Goal: Task Accomplishment & Management: Use online tool/utility

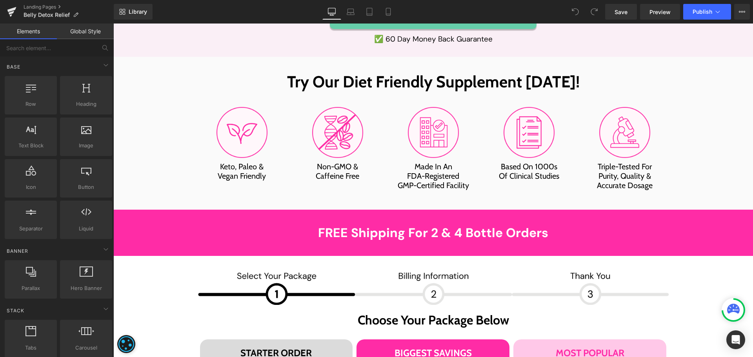
scroll to position [4041, 0]
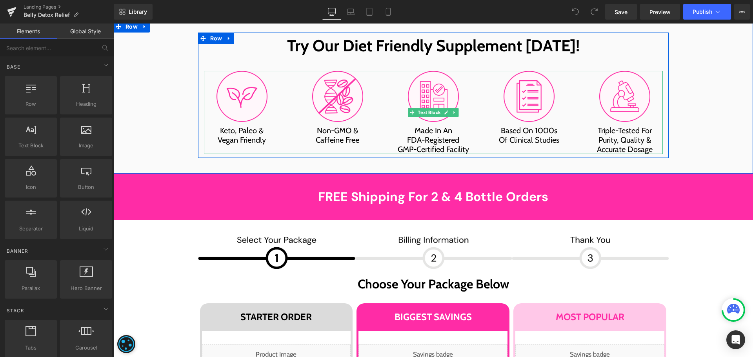
click at [412, 126] on span "Made In An FDA-Registered GMP-Certified Facility" at bounding box center [433, 140] width 71 height 28
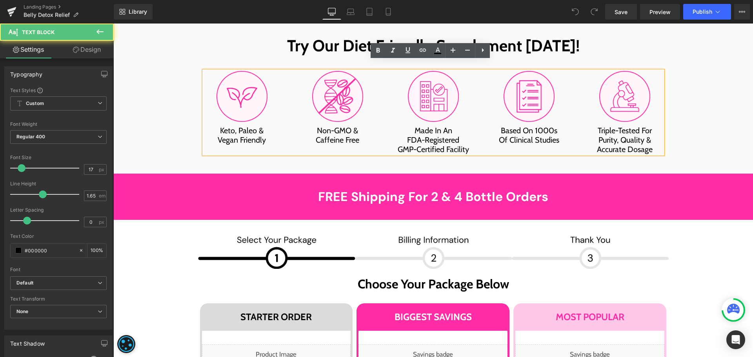
click at [412, 126] on span "Made In An FDA-Registered GMP-Certified Facility" at bounding box center [433, 140] width 71 height 28
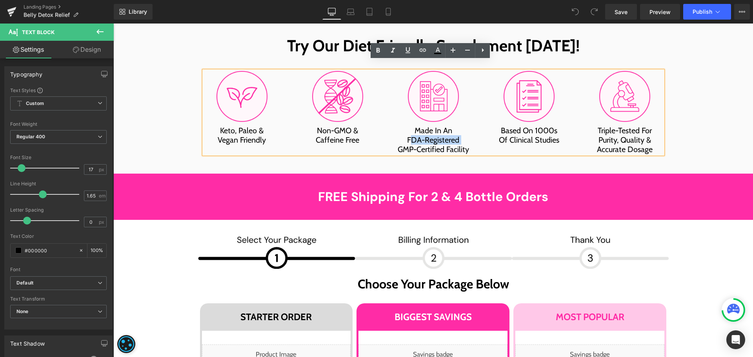
click at [457, 126] on span "Made In An FDA-Registered GMP-Certified Facility" at bounding box center [433, 140] width 71 height 28
paste div
click at [457, 126] on span "Made In An European UnionGMP-Certified Facility" at bounding box center [433, 140] width 76 height 28
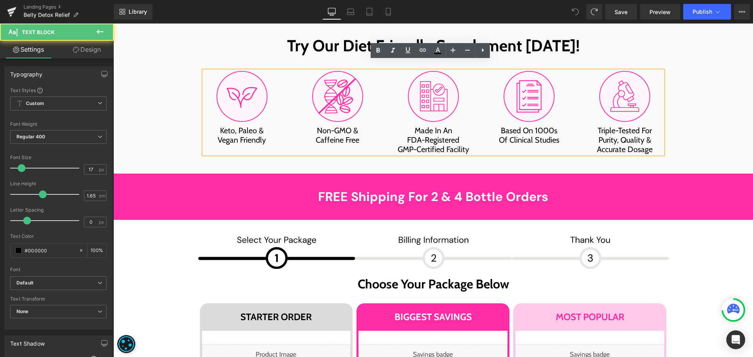
click at [436, 126] on span "Made In An FDA-Registered GMP-Certified Facility" at bounding box center [433, 140] width 71 height 28
drag, startPoint x: 457, startPoint y: 94, endPoint x: 405, endPoint y: 95, distance: 52.2
click at [405, 126] on span "Made In An FDA-Registered GMP-Certified Facility" at bounding box center [433, 140] width 71 height 28
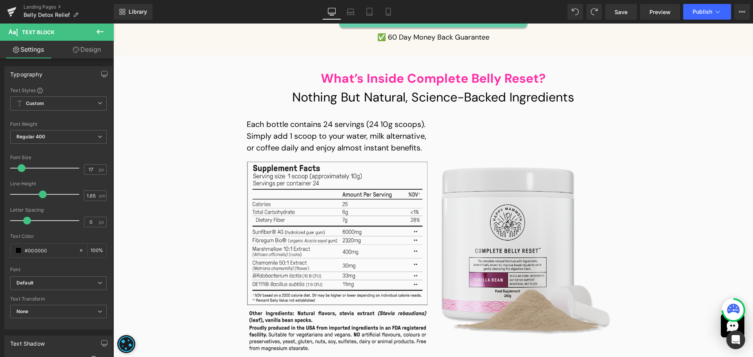
scroll to position [5454, 0]
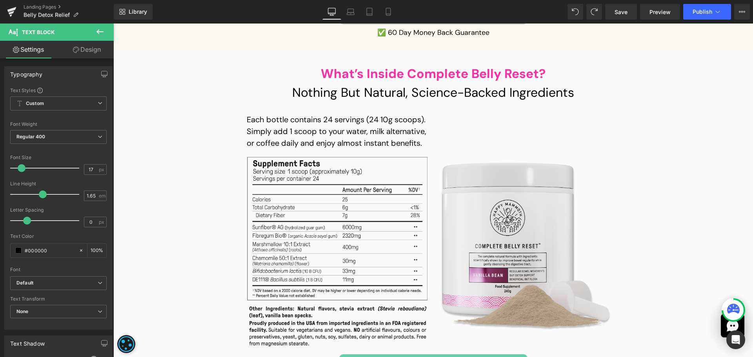
click at [311, 188] on img at bounding box center [340, 252] width 187 height 190
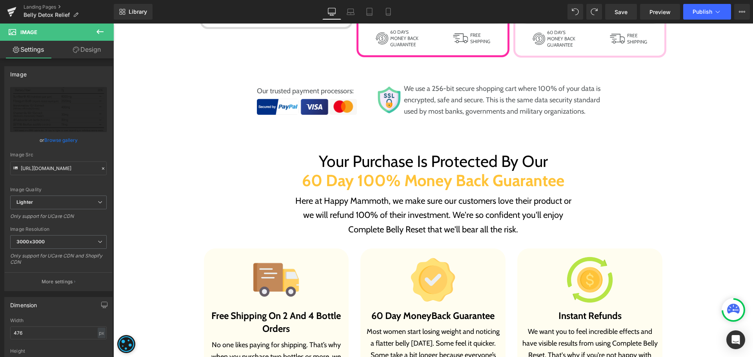
scroll to position [4551, 0]
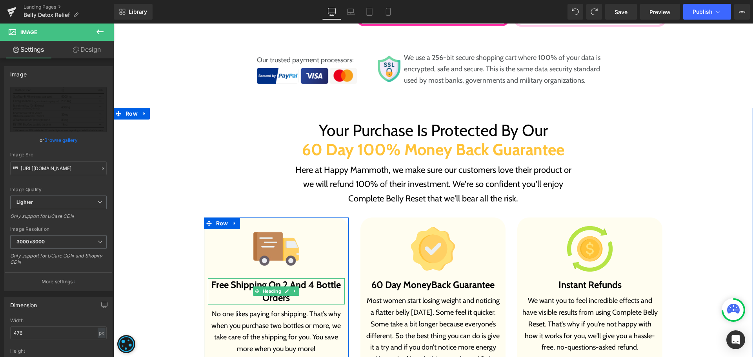
click at [239, 279] on b "Free Shipping On 2 And 4 Bottle Orders" at bounding box center [275, 291] width 129 height 25
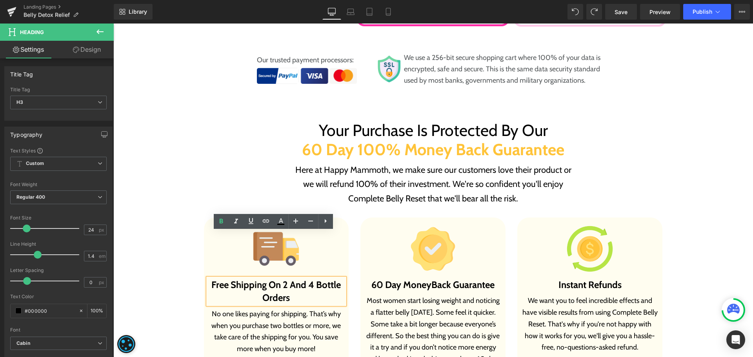
paste div
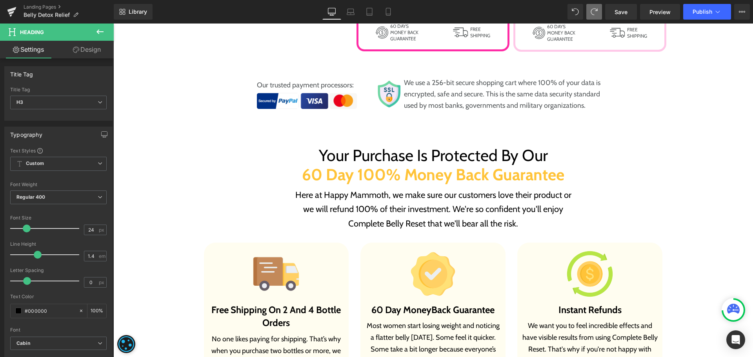
scroll to position [4591, 0]
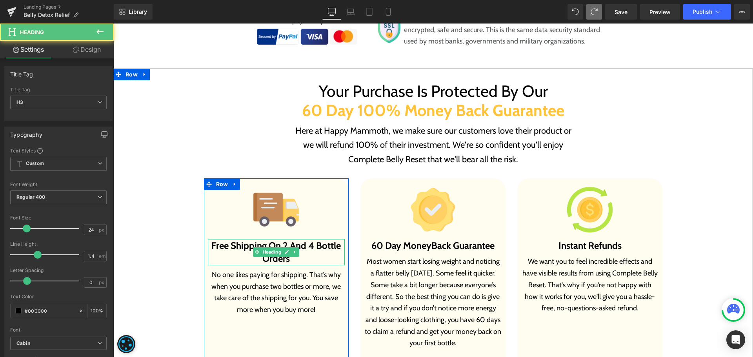
click at [305, 239] on h3 "Free Shipping On 2 And 4 Bottle Orders" at bounding box center [276, 252] width 137 height 26
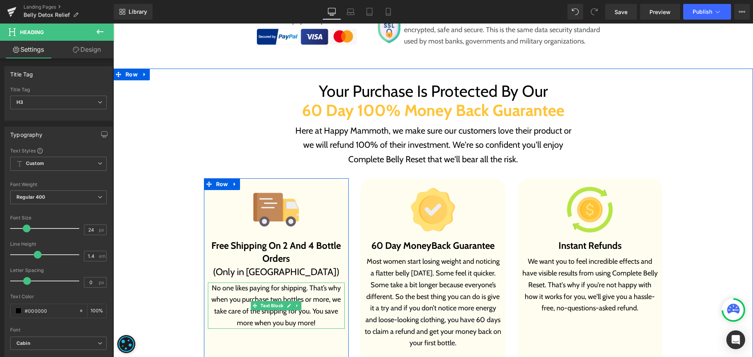
click at [228, 283] on p "No one likes paying for shipping. That’s why when you purchase two bottles or m…" at bounding box center [276, 306] width 137 height 47
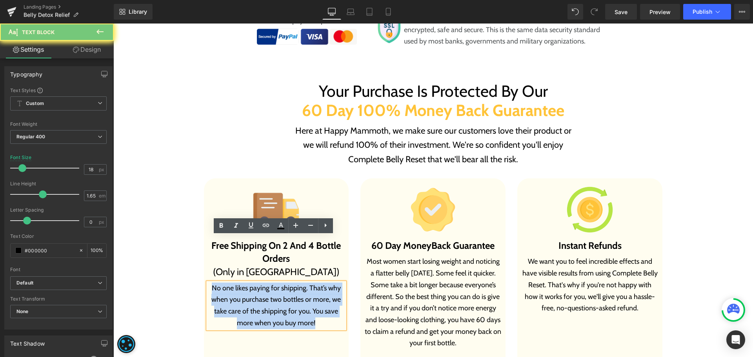
paste div
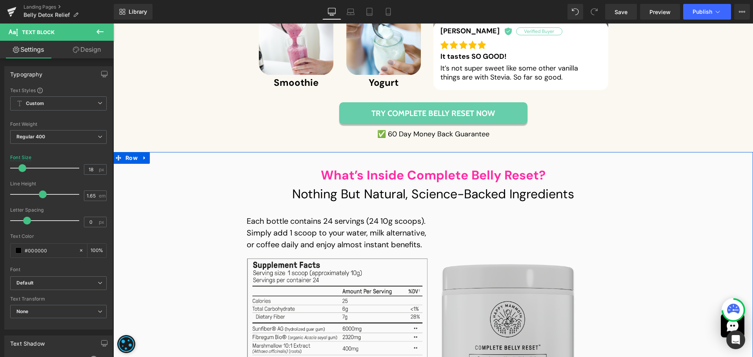
scroll to position [5414, 0]
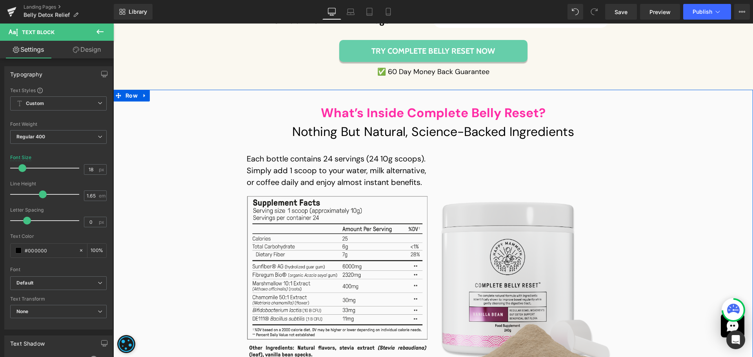
click at [349, 228] on img at bounding box center [340, 291] width 187 height 190
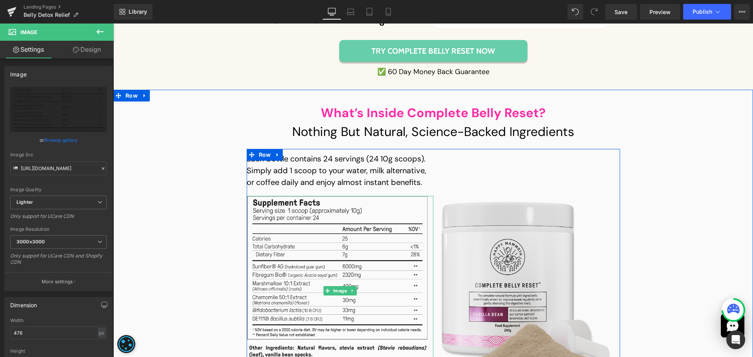
click at [282, 228] on img at bounding box center [340, 291] width 187 height 190
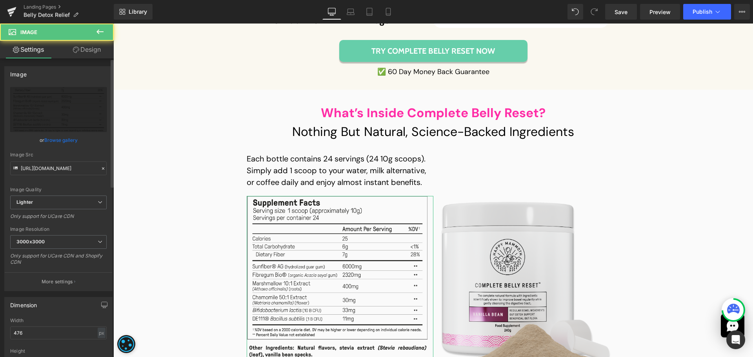
click at [52, 141] on link "Browse gallery" at bounding box center [60, 140] width 33 height 14
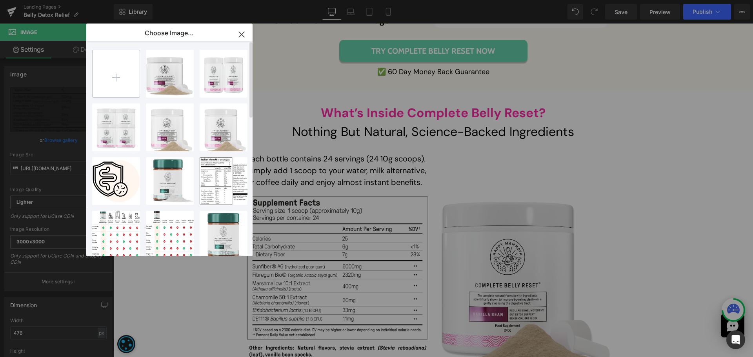
click at [113, 57] on input "file" at bounding box center [116, 73] width 47 height 47
type input "C:\fakepath\CBR-EU-LIST 1.png"
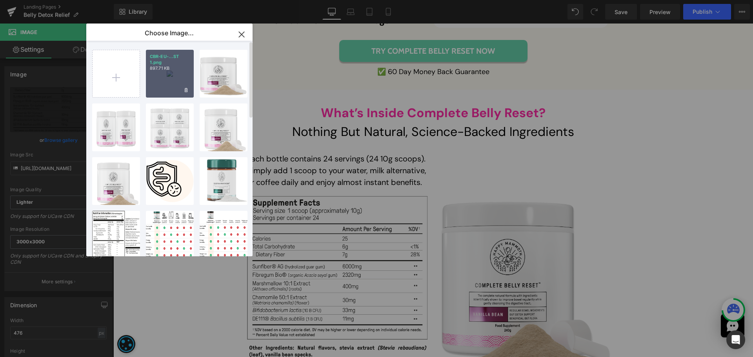
click at [176, 82] on div "CBR-EU-...ST 1.png 897.71 KB" at bounding box center [170, 74] width 48 height 48
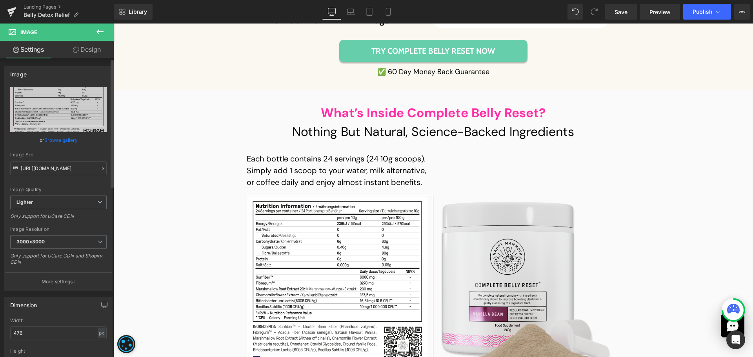
click at [65, 136] on link "Browse gallery" at bounding box center [60, 140] width 33 height 14
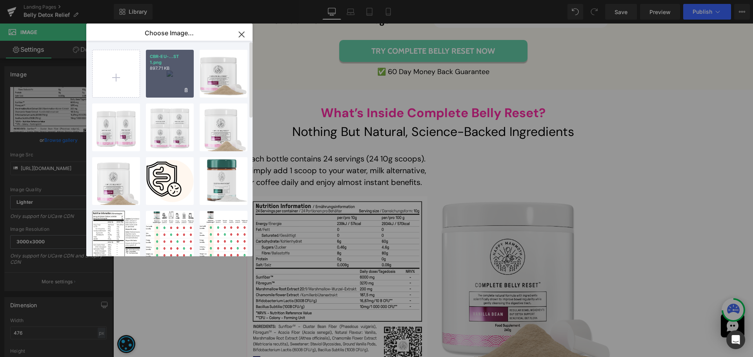
click at [167, 80] on div "CBR-EU-...ST 1.png 897.71 KB" at bounding box center [170, 74] width 48 height 48
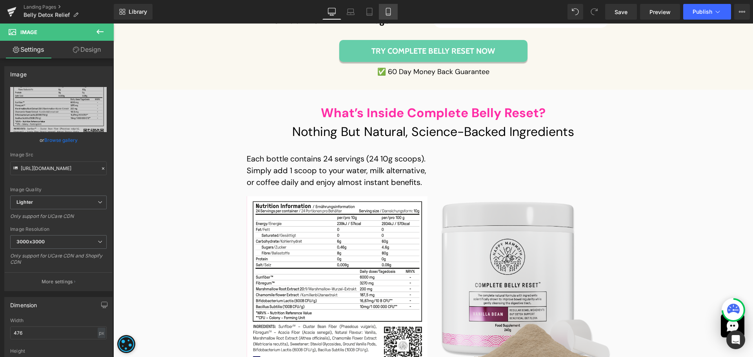
drag, startPoint x: 386, startPoint y: 9, endPoint x: 90, endPoint y: 40, distance: 297.5
click at [386, 9] on icon at bounding box center [389, 12] width 8 height 8
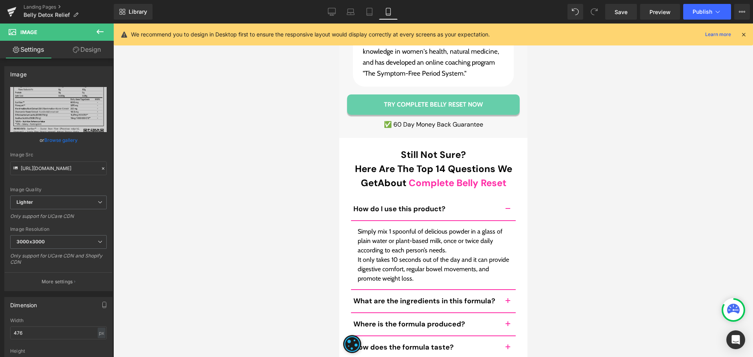
scroll to position [9719, 0]
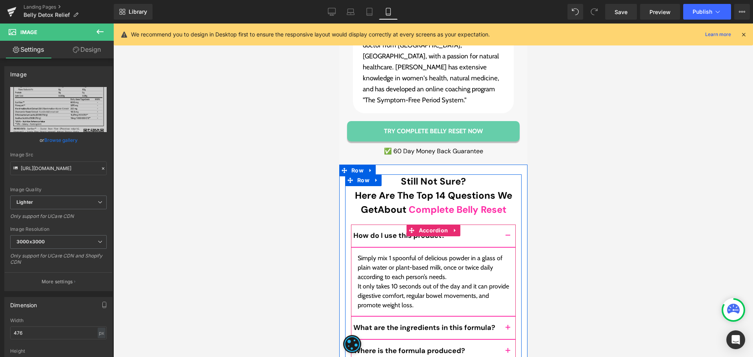
click at [503, 340] on button "button" at bounding box center [508, 351] width 16 height 22
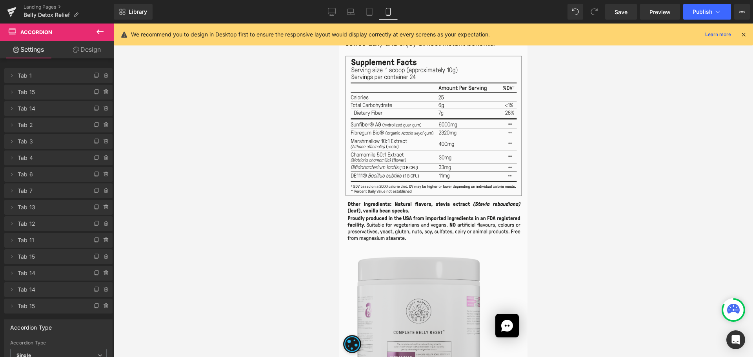
scroll to position [8503, 0]
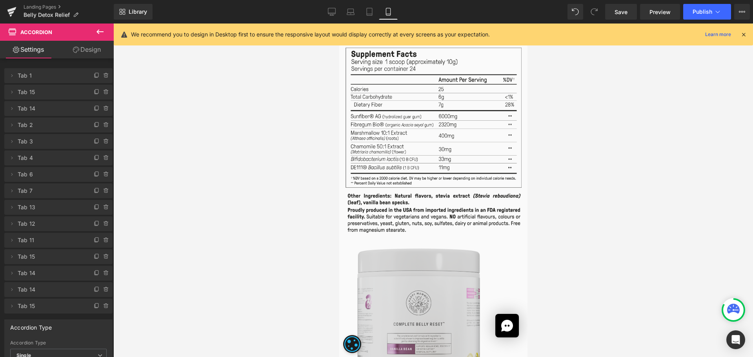
click at [434, 241] on img at bounding box center [433, 325] width 159 height 169
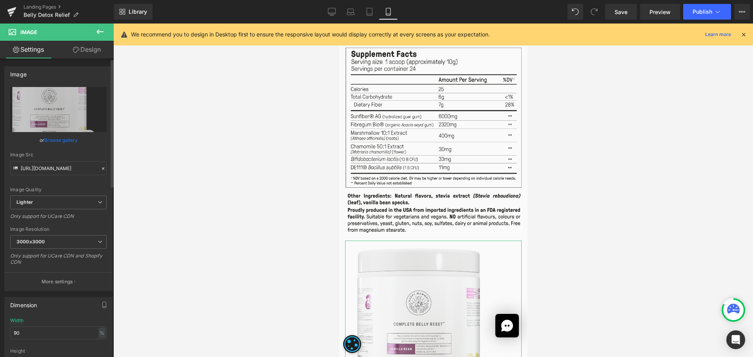
click at [56, 140] on link "Browse gallery" at bounding box center [60, 140] width 33 height 14
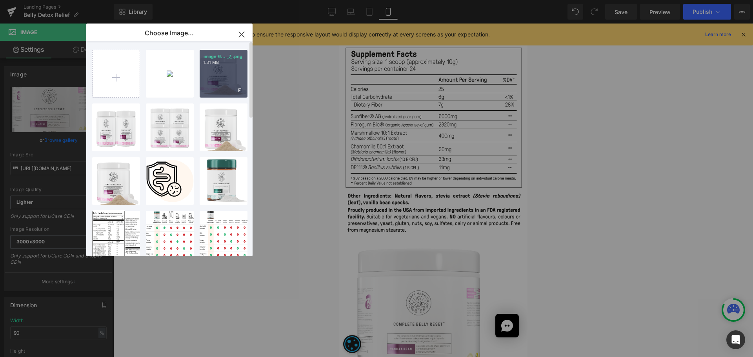
click at [212, 86] on div "image 6... _7_.png 1.31 MB" at bounding box center [224, 74] width 48 height 48
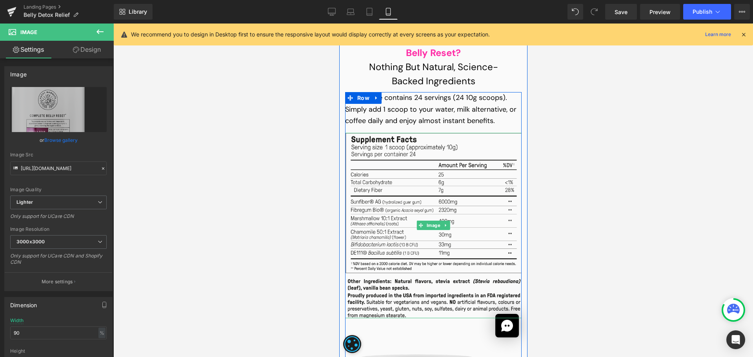
scroll to position [8385, 0]
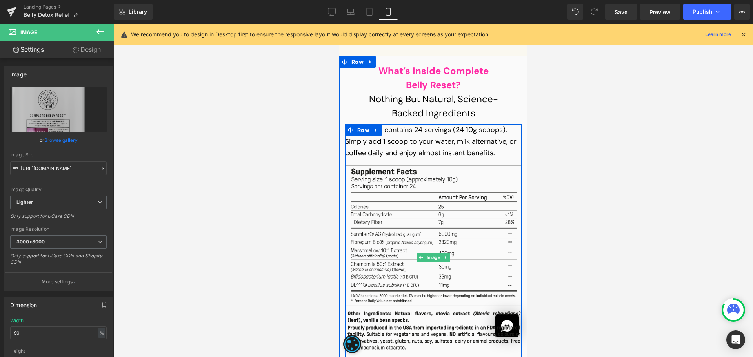
click at [423, 165] on img at bounding box center [433, 258] width 177 height 186
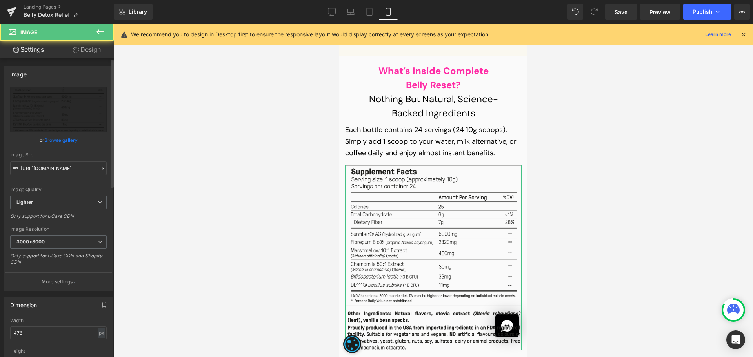
click at [58, 142] on link "Browse gallery" at bounding box center [60, 140] width 33 height 14
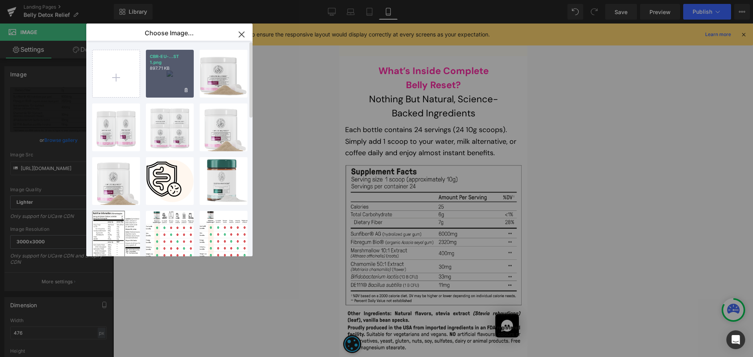
click at [160, 86] on div "CBR-EU-...ST 1.png 897.71 KB" at bounding box center [170, 74] width 48 height 48
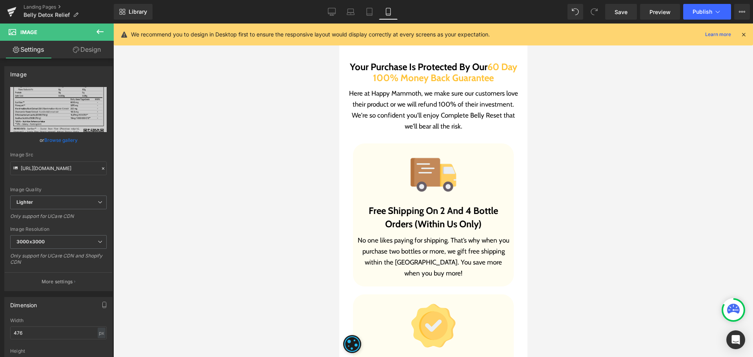
scroll to position [7090, 0]
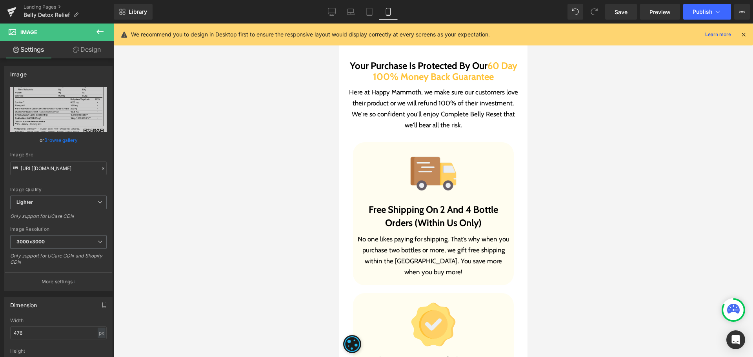
click at [425, 212] on span "Heading" at bounding box center [429, 216] width 22 height 9
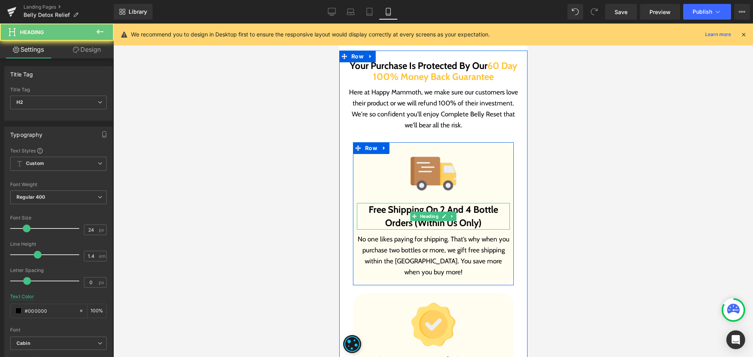
click at [479, 204] on b "Free Shipping On 2 And 4 Bottle Orders (Within Us Only)" at bounding box center [432, 216] width 129 height 25
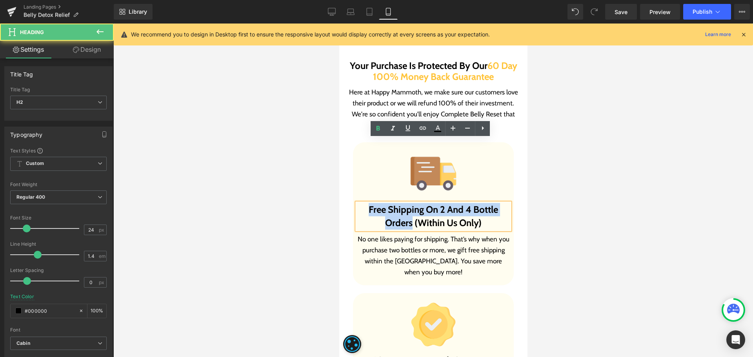
drag, startPoint x: 408, startPoint y: 159, endPoint x: 355, endPoint y: 142, distance: 55.8
click at [357, 203] on h2 "Free Shipping On 2 And 4 Bottle Orders (Within Us Only)" at bounding box center [433, 216] width 153 height 26
paste div
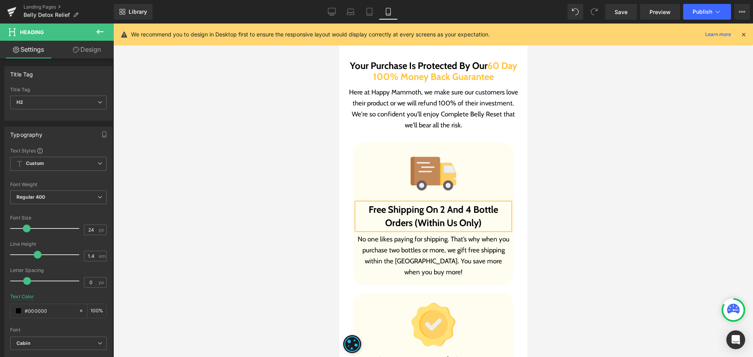
click at [463, 204] on b "Free Shipping On 2 And 4 Bottle Orders (Within Us Only)" at bounding box center [432, 216] width 129 height 25
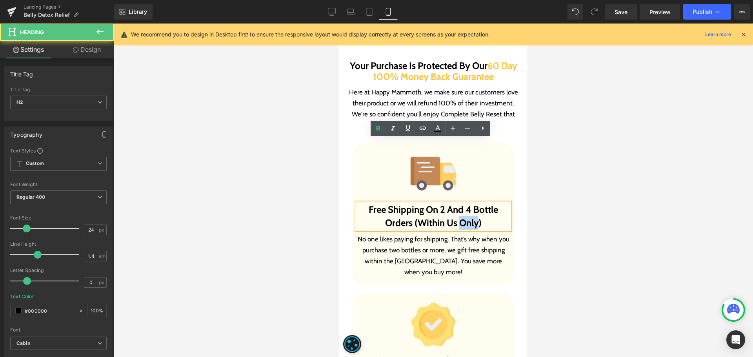
click at [463, 204] on b "Free Shipping On 2 And 4 Bottle Orders (Within Us Only)" at bounding box center [432, 216] width 129 height 25
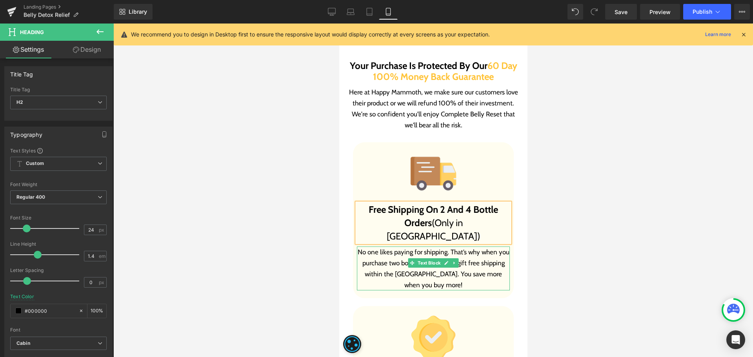
click at [370, 247] on p "No one likes paying for shipping. That’s why when you purchase two bottles or m…" at bounding box center [433, 269] width 153 height 44
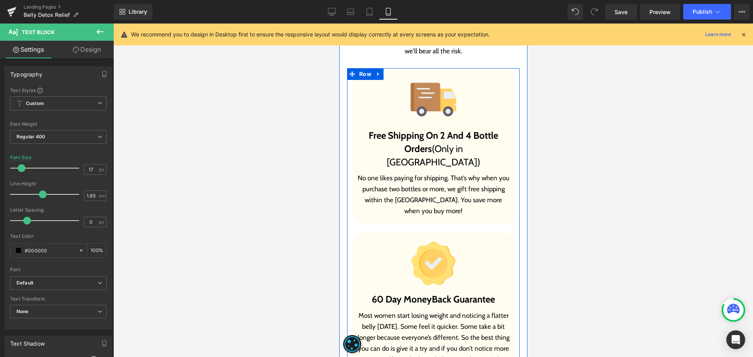
scroll to position [7169, 0]
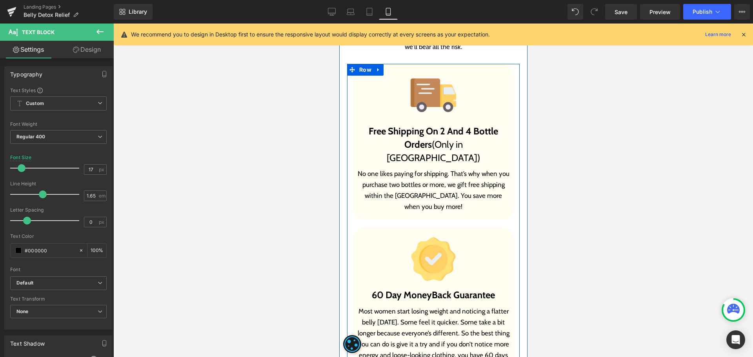
click at [432, 306] on p "Most women start losing weight and noticing a flatter belly [DATE]. Some feel i…" at bounding box center [433, 344] width 153 height 77
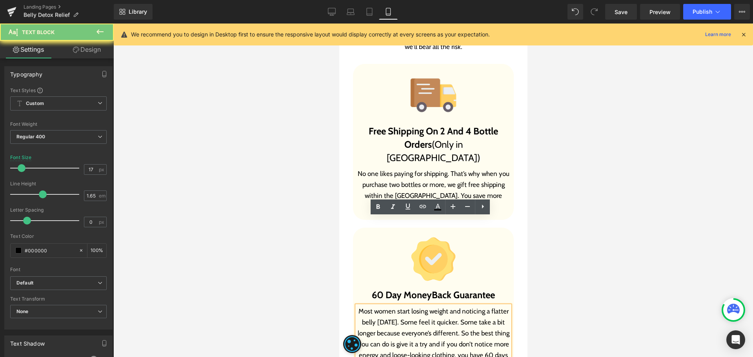
paste div
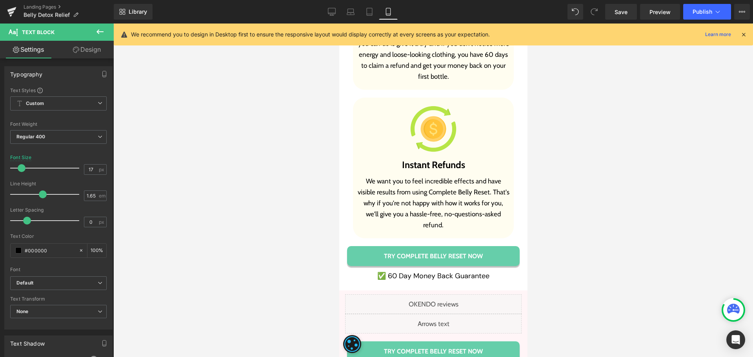
scroll to position [7483, 0]
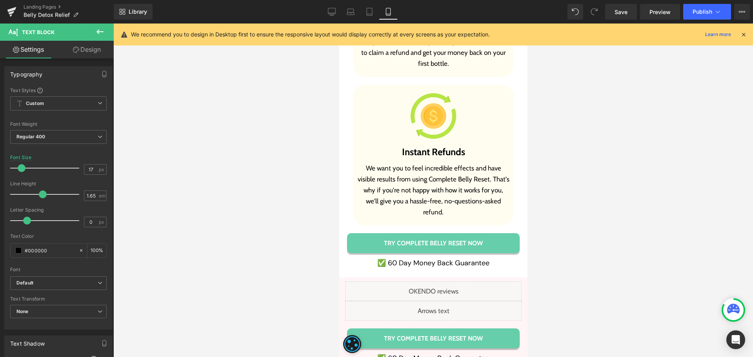
click at [392, 163] on p "We want you to feel incredible effects and have visible results from using Comp…" at bounding box center [433, 190] width 153 height 55
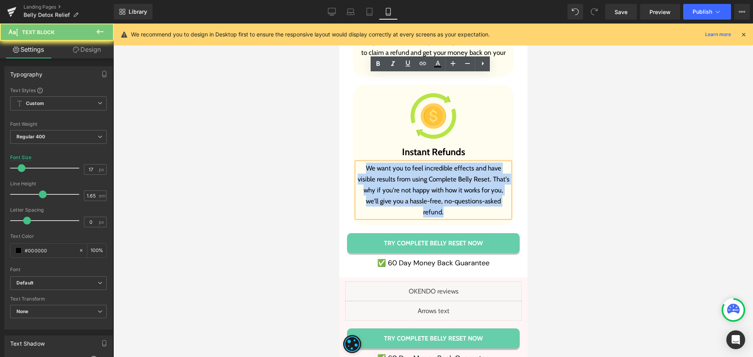
paste div
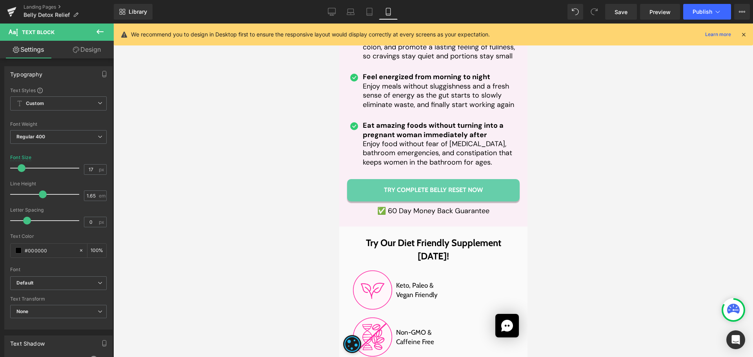
scroll to position [5717, 0]
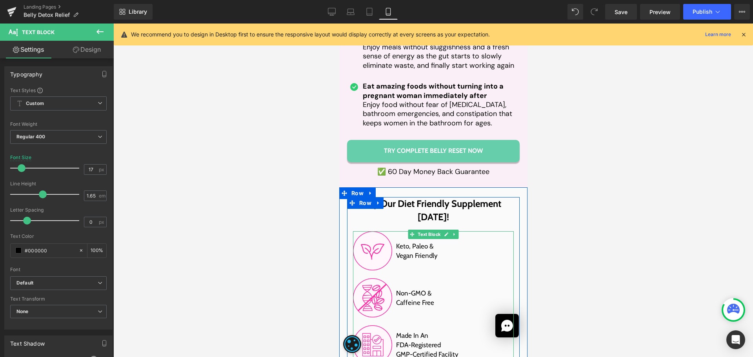
click at [417, 331] on span "Made In An FDA-Registered GMP-Certified Facility" at bounding box center [427, 345] width 62 height 28
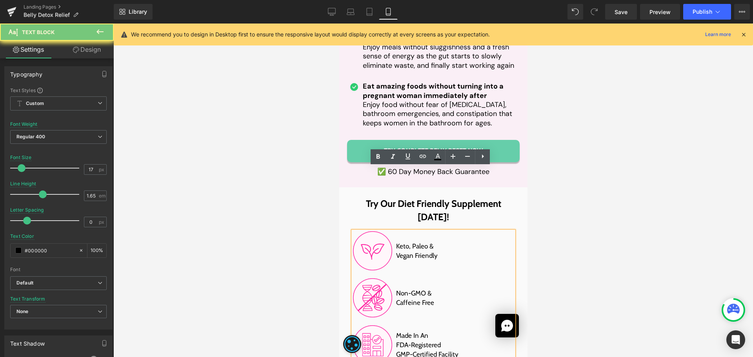
click at [417, 331] on span "Made In An FDA-Registered GMP-Certified Facility" at bounding box center [427, 345] width 62 height 28
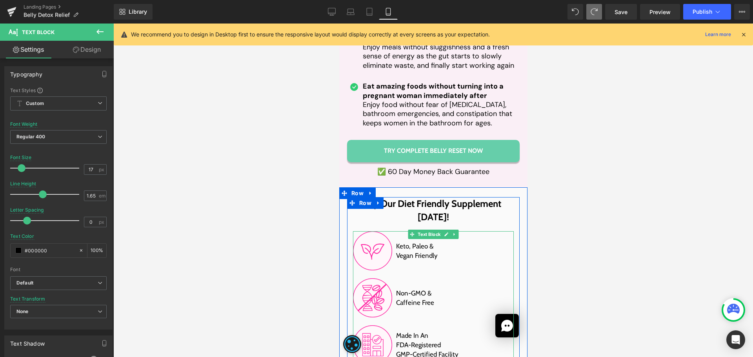
click at [429, 331] on span "Made In An FDA-Registered GMP-Certified Facility" at bounding box center [427, 345] width 62 height 28
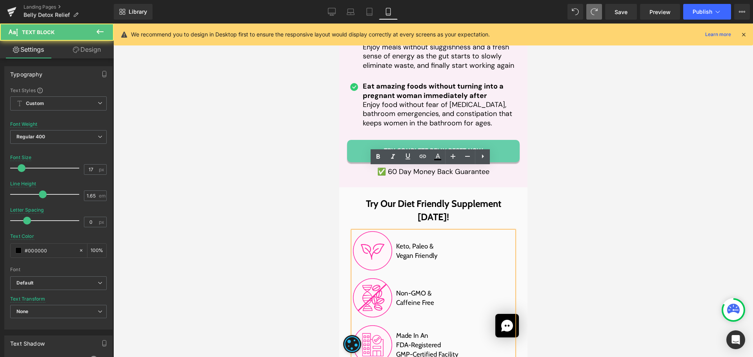
drag, startPoint x: 437, startPoint y: 282, endPoint x: 394, endPoint y: 279, distance: 43.3
click at [396, 331] on span "Made In An FDA-Registered GMP-Certified Facility" at bounding box center [427, 345] width 62 height 28
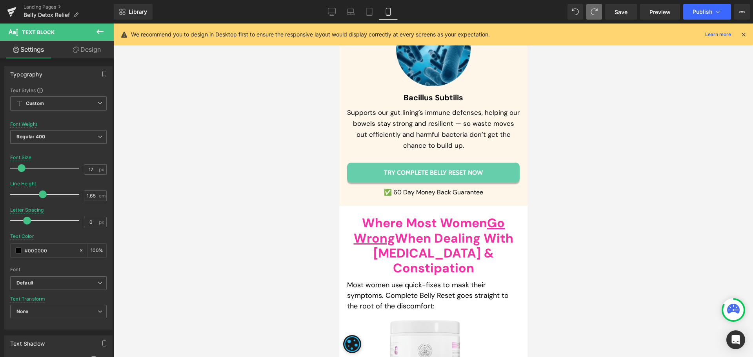
scroll to position [3951, 0]
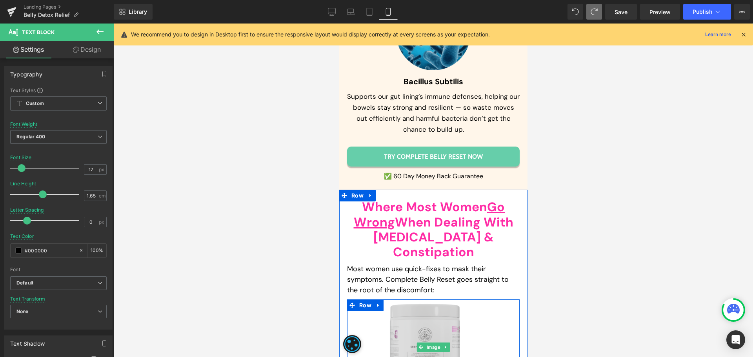
click at [426, 300] on img at bounding box center [433, 348] width 90 height 96
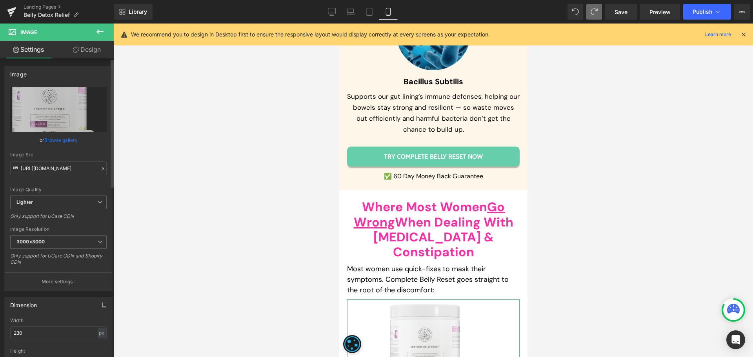
click at [47, 137] on link "Browse gallery" at bounding box center [60, 140] width 33 height 14
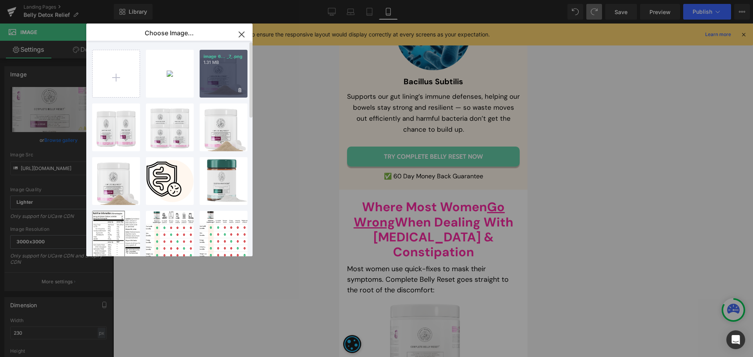
click at [227, 82] on div "image 6... _7_.png 1.31 MB" at bounding box center [224, 74] width 48 height 48
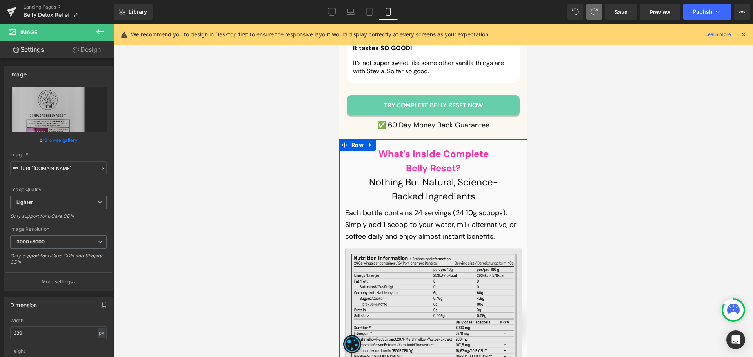
scroll to position [8463, 0]
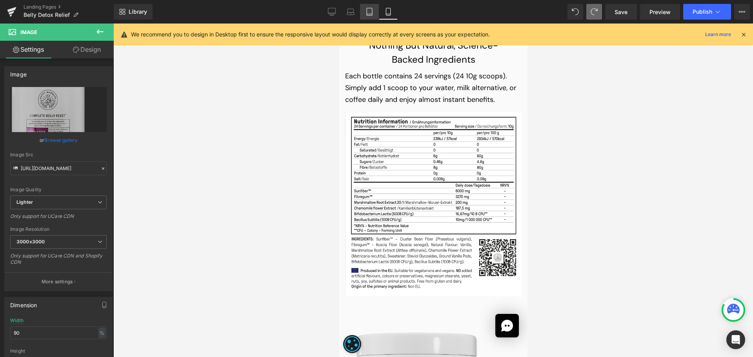
click at [374, 19] on link "Tablet" at bounding box center [369, 12] width 19 height 16
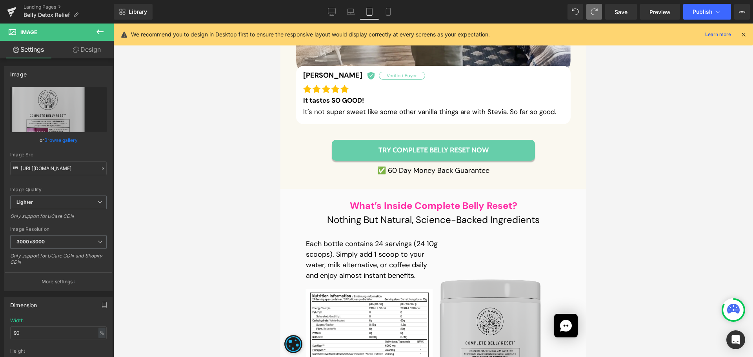
scroll to position [8161, 0]
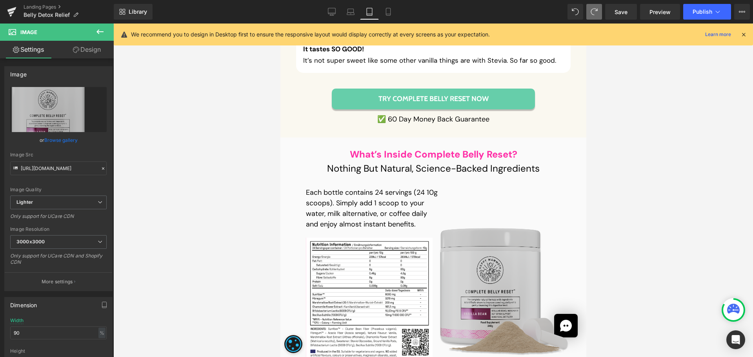
click at [477, 244] on img at bounding box center [504, 284] width 133 height 158
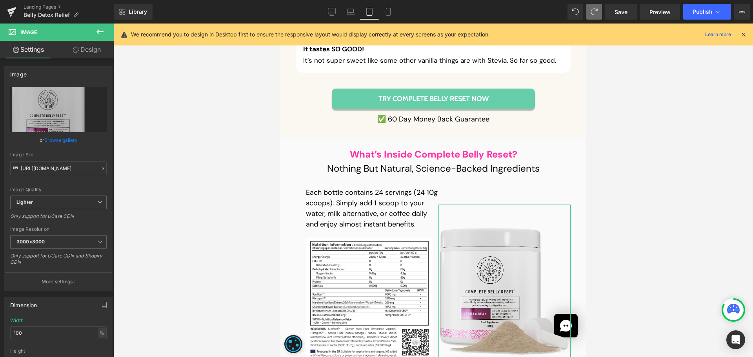
click at [93, 50] on link "Design" at bounding box center [86, 50] width 57 height 18
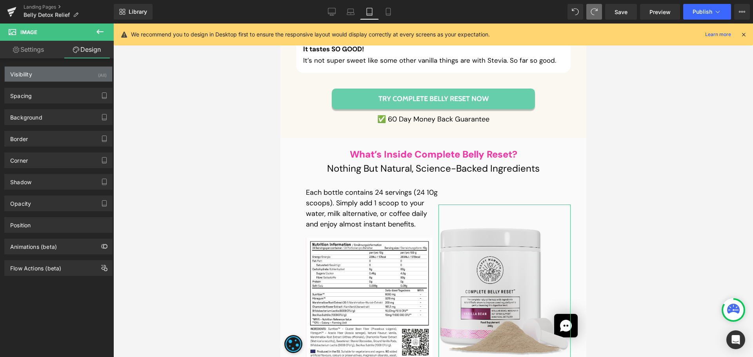
click at [55, 73] on div "Visibility (All)" at bounding box center [59, 74] width 108 height 15
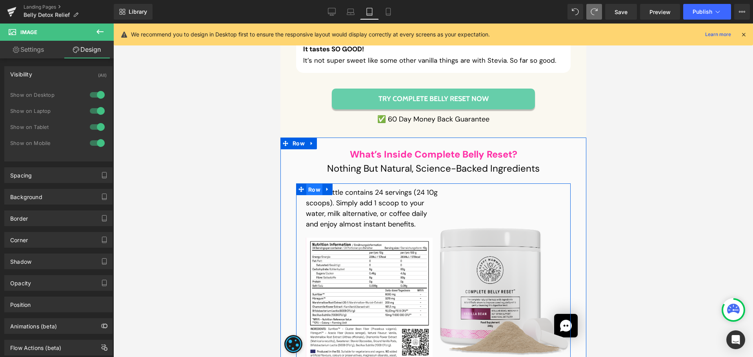
click at [313, 184] on span "Row" at bounding box center [314, 190] width 16 height 12
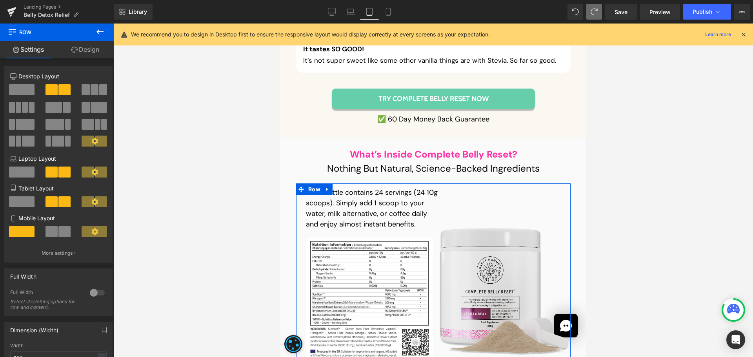
click at [81, 48] on link "Design" at bounding box center [85, 50] width 57 height 18
click at [0, 0] on div "Visibility" at bounding box center [0, 0] width 0 height 0
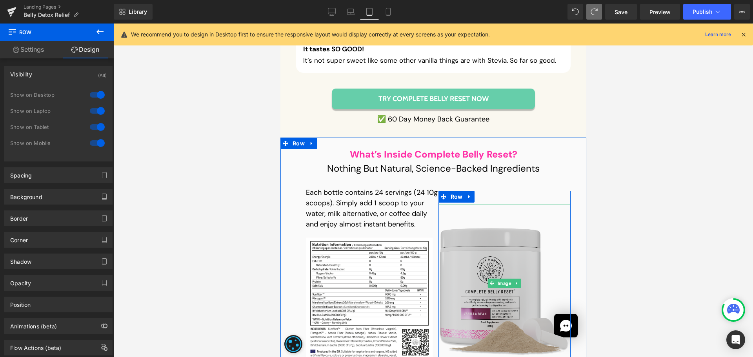
click at [490, 245] on img at bounding box center [504, 284] width 133 height 158
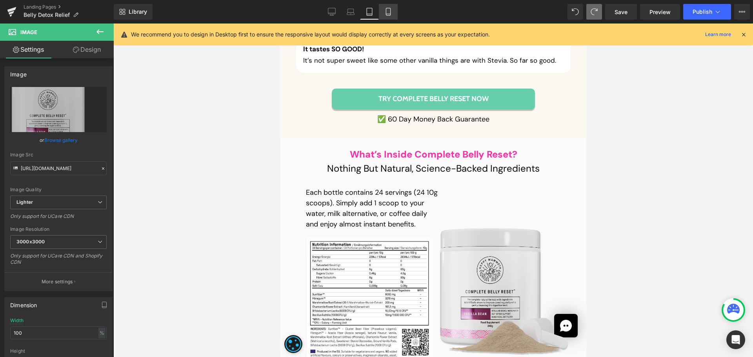
drag, startPoint x: 89, startPoint y: 67, endPoint x: 391, endPoint y: 19, distance: 305.8
click at [391, 19] on link "Mobile" at bounding box center [388, 12] width 19 height 16
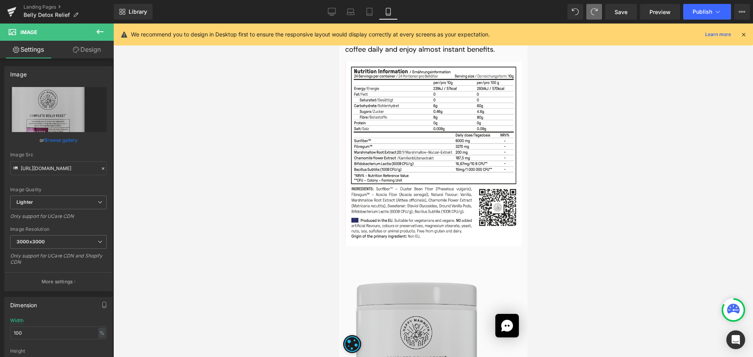
scroll to position [8514, 0]
click at [398, 254] on img at bounding box center [433, 349] width 159 height 190
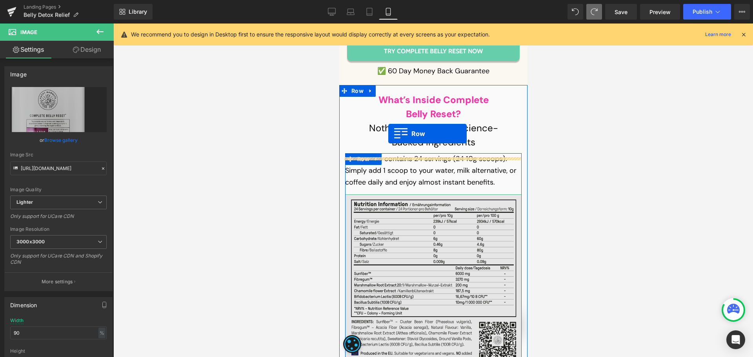
scroll to position [8357, 0]
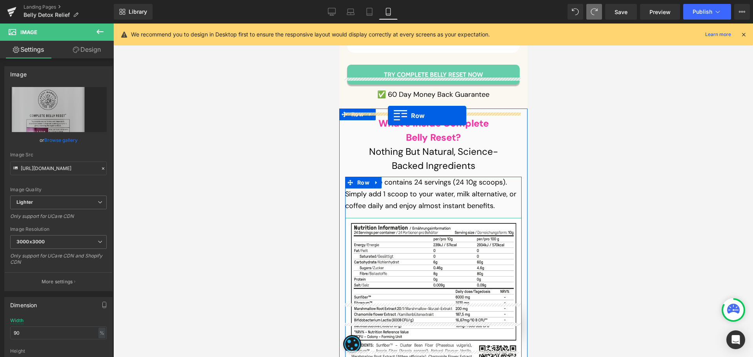
drag, startPoint x: 359, startPoint y: 148, endPoint x: 388, endPoint y: 116, distance: 43.1
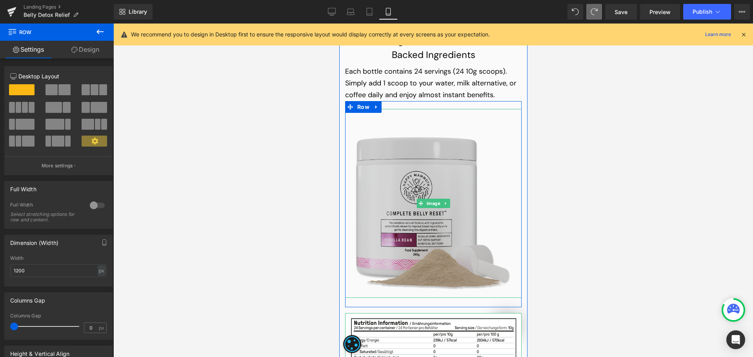
scroll to position [8514, 0]
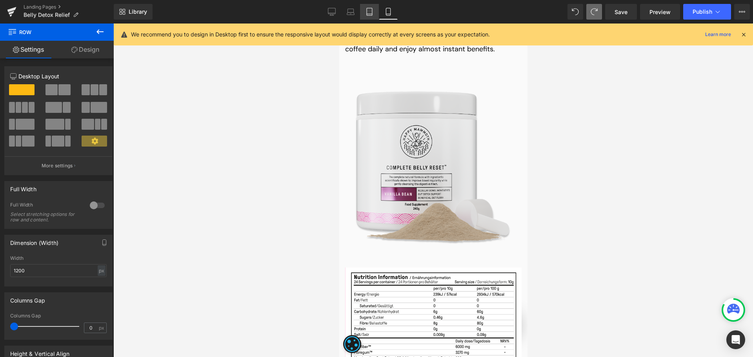
click at [372, 15] on icon at bounding box center [369, 11] width 5 height 7
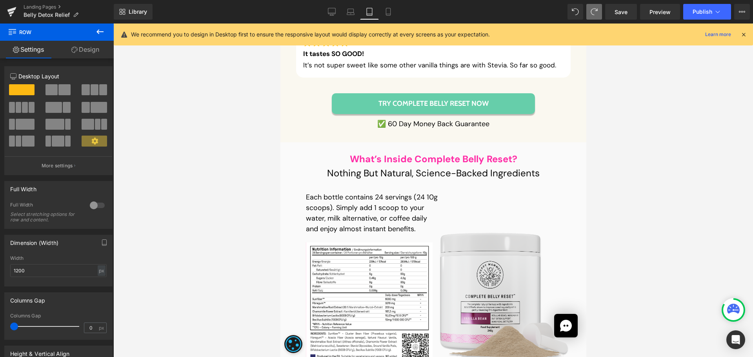
scroll to position [8161, 0]
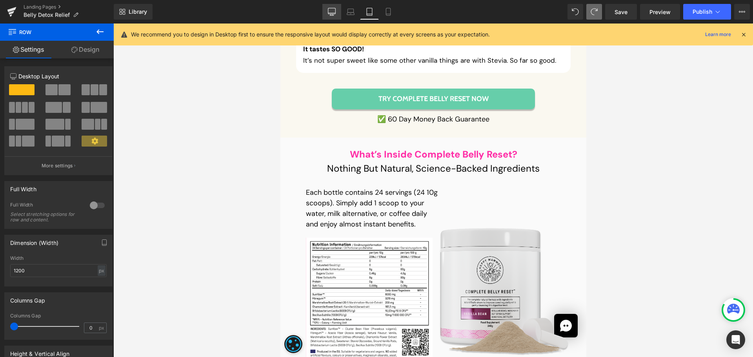
drag, startPoint x: 339, startPoint y: 16, endPoint x: 254, endPoint y: 80, distance: 106.5
click at [339, 16] on link "Desktop" at bounding box center [332, 12] width 19 height 16
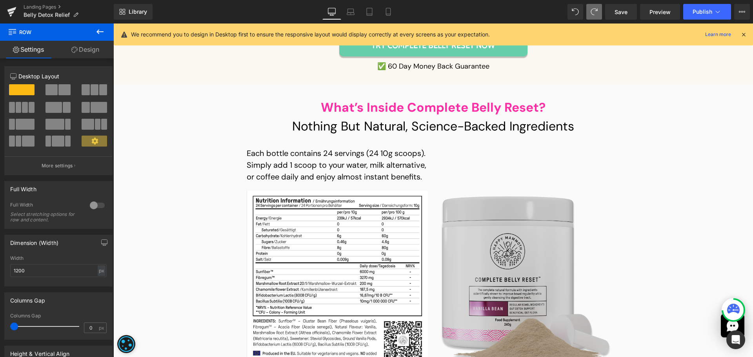
scroll to position [5434, 0]
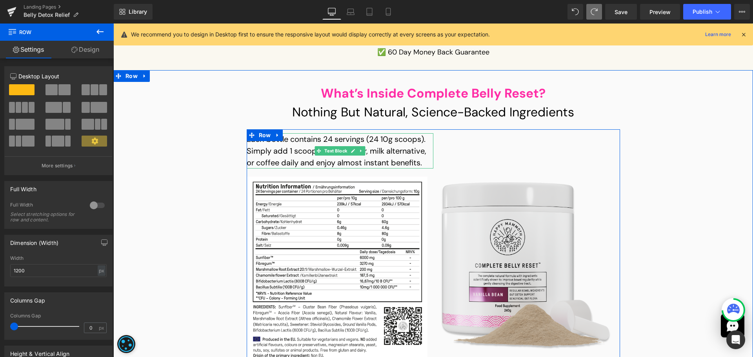
click at [380, 133] on p "Each bottle contains 24 servings (24 10g scoops). Simply add 1 scoop to your wa…" at bounding box center [340, 150] width 187 height 35
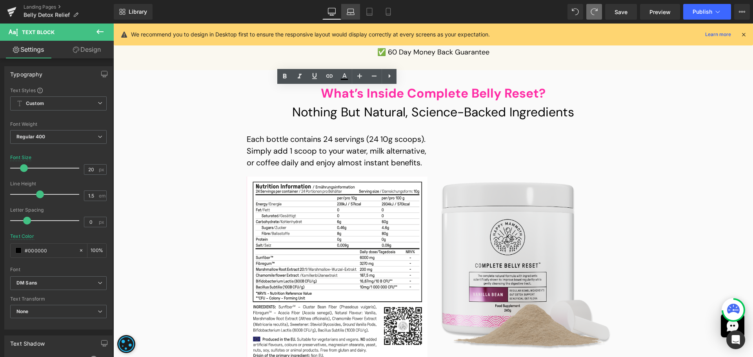
click at [348, 12] on icon at bounding box center [351, 11] width 6 height 4
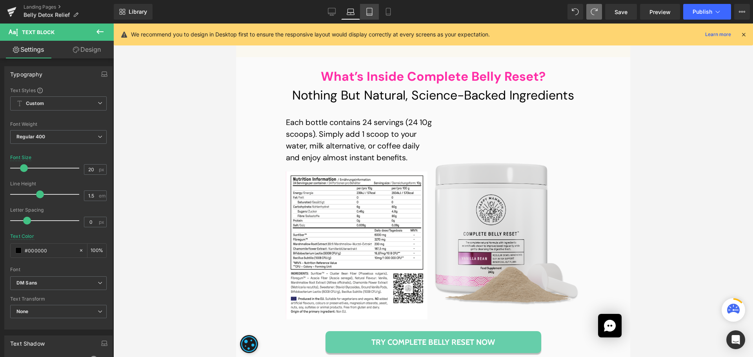
click at [372, 10] on icon at bounding box center [370, 12] width 8 height 8
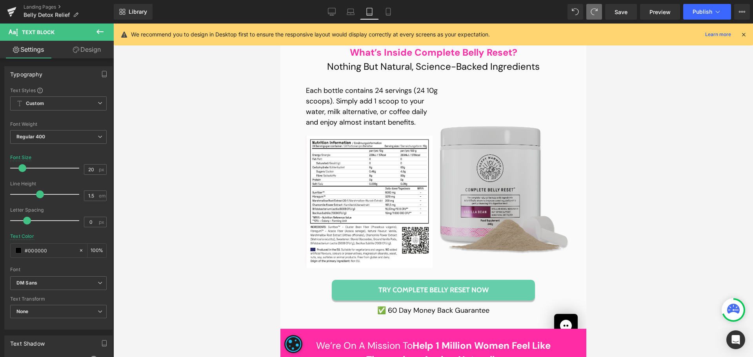
scroll to position [8216, 0]
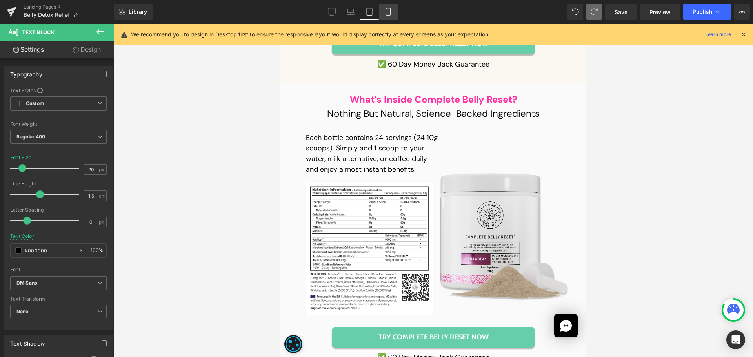
drag, startPoint x: 388, startPoint y: 10, endPoint x: 75, endPoint y: 36, distance: 315.0
click at [388, 10] on icon at bounding box center [389, 12] width 8 height 8
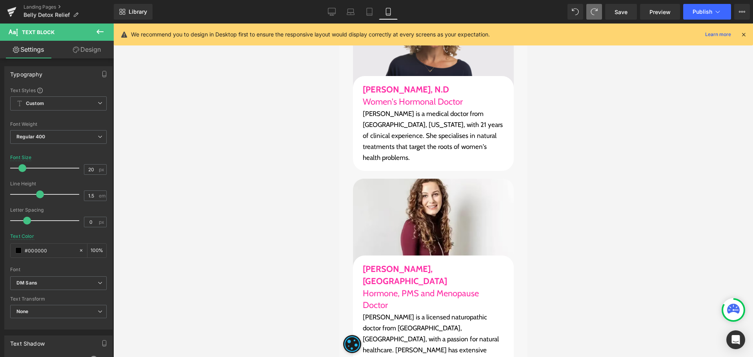
scroll to position [9573, 0]
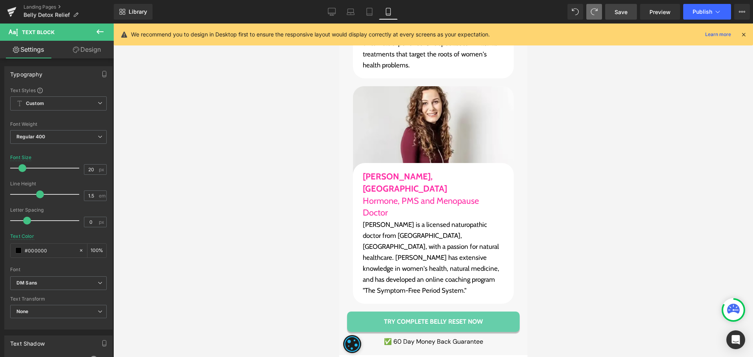
click at [628, 9] on span "Save" at bounding box center [621, 12] width 13 height 8
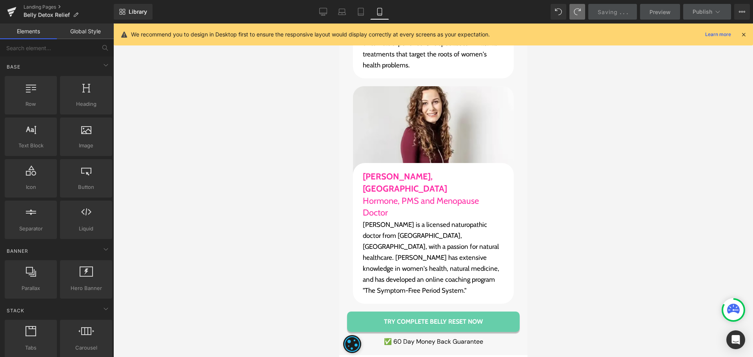
click at [706, 151] on div at bounding box center [433, 191] width 640 height 334
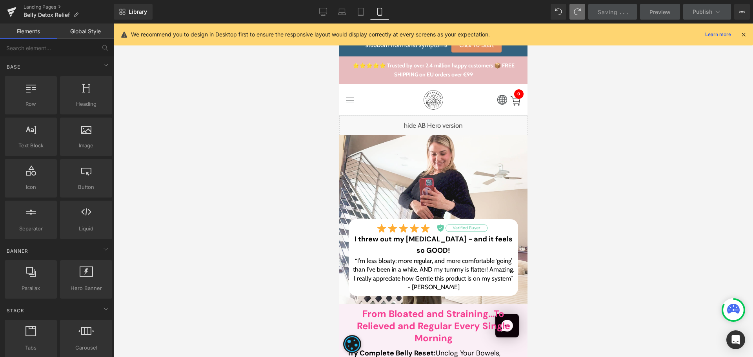
scroll to position [0, 0]
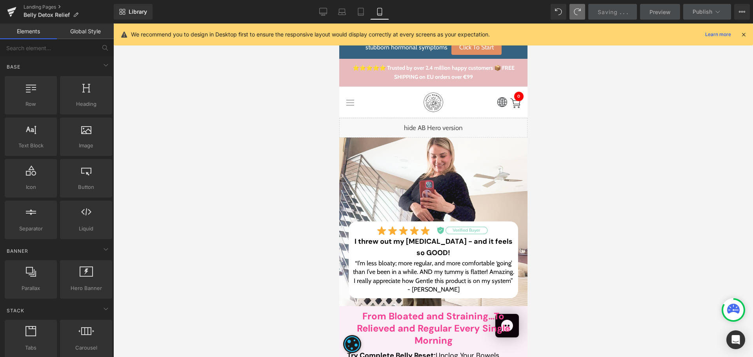
click at [636, 153] on div at bounding box center [433, 191] width 640 height 334
click at [328, 13] on link "Desktop" at bounding box center [323, 12] width 19 height 16
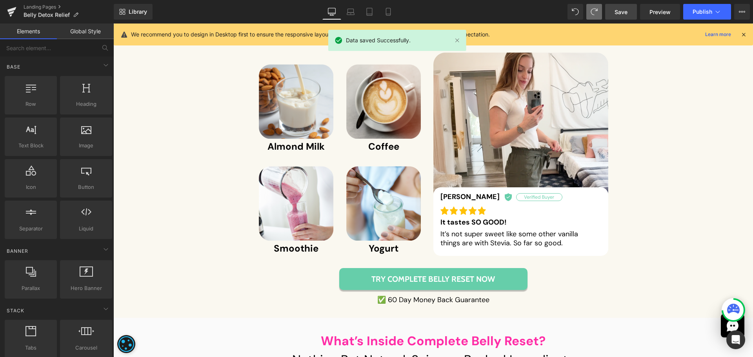
scroll to position [5187, 0]
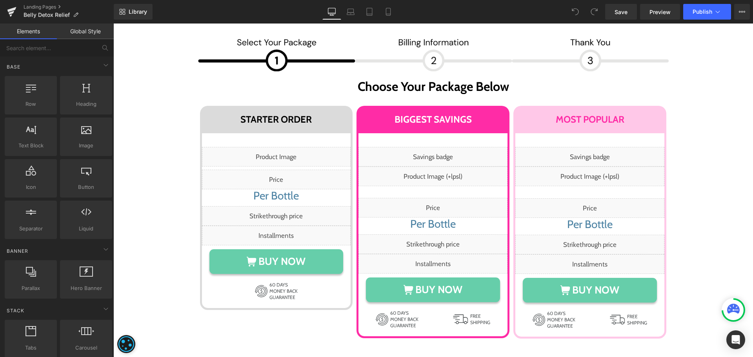
scroll to position [4237, 0]
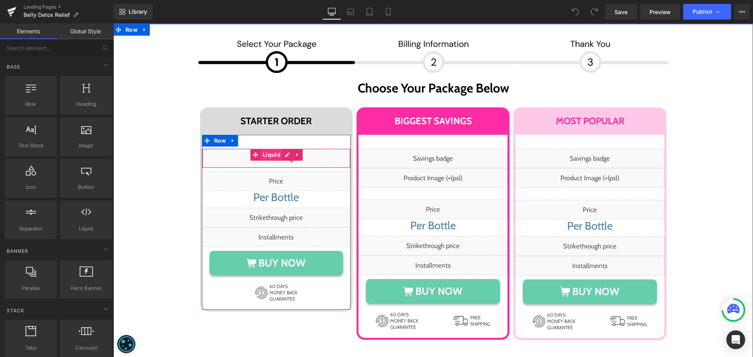
click at [271, 149] on span "Liquid" at bounding box center [272, 155] width 22 height 12
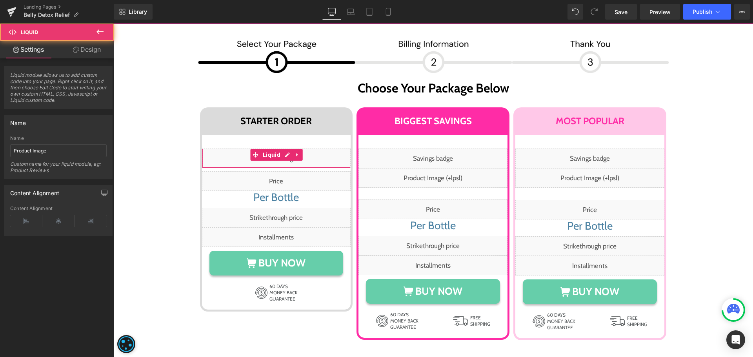
click at [87, 48] on link "Design" at bounding box center [86, 50] width 57 height 18
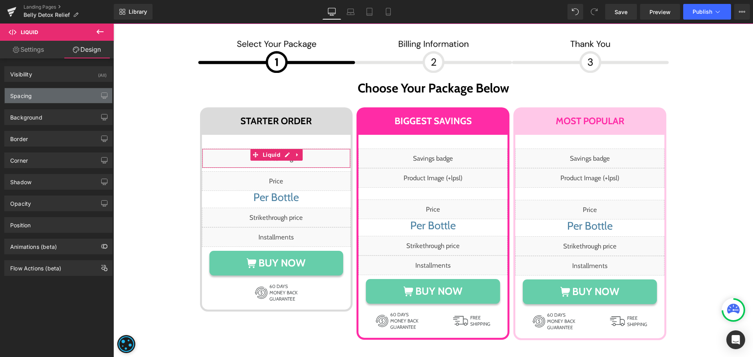
click at [43, 93] on div "Spacing" at bounding box center [59, 95] width 108 height 15
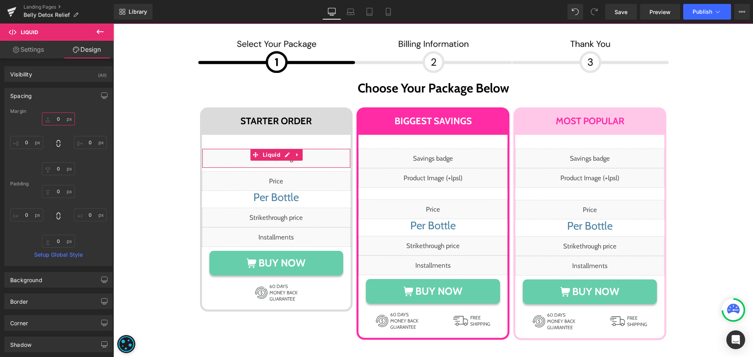
click at [56, 117] on input "text" at bounding box center [58, 119] width 33 height 13
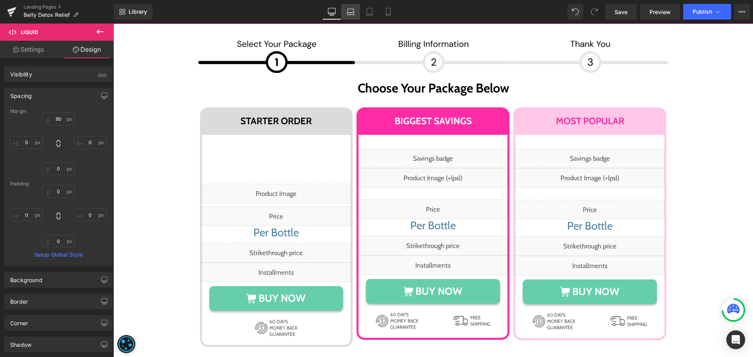
click at [350, 15] on icon at bounding box center [350, 14] width 7 height 2
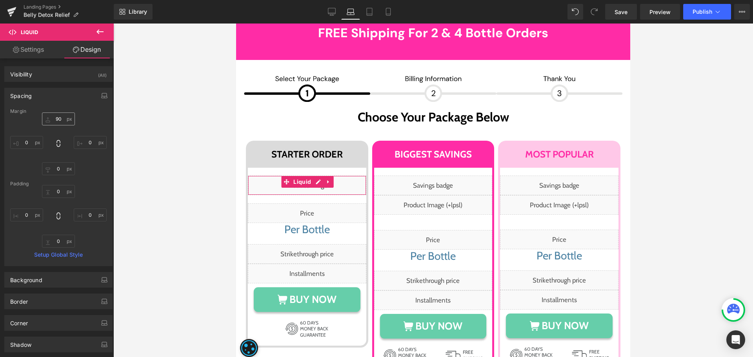
scroll to position [4255, 0]
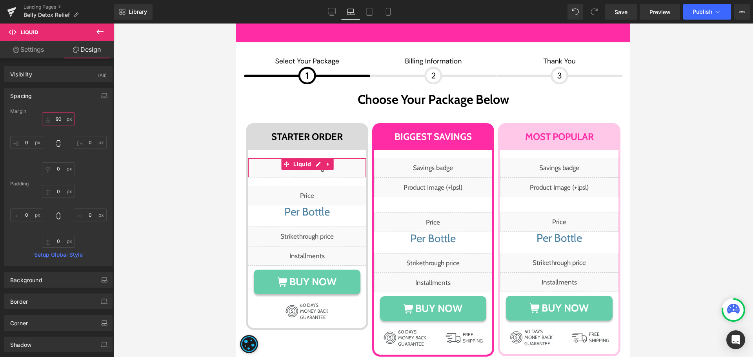
click at [56, 124] on input "90" at bounding box center [58, 119] width 33 height 13
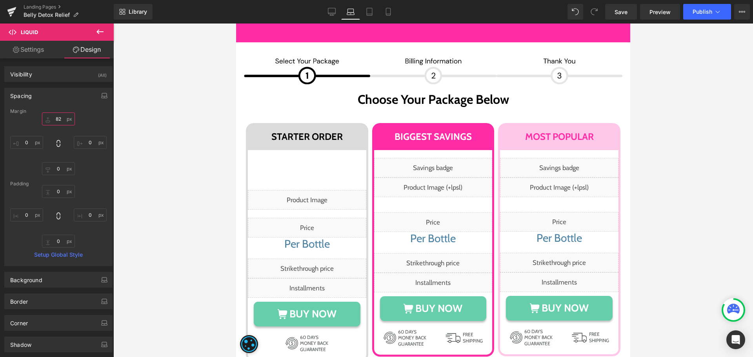
type input "82"
click at [622, 12] on span "Save" at bounding box center [621, 12] width 13 height 8
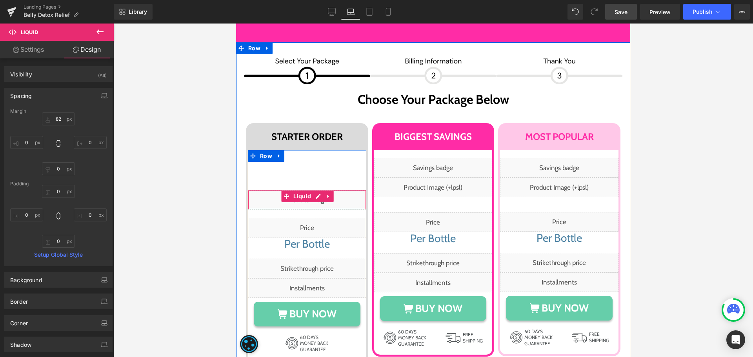
click at [304, 191] on span "Liquid" at bounding box center [303, 197] width 22 height 12
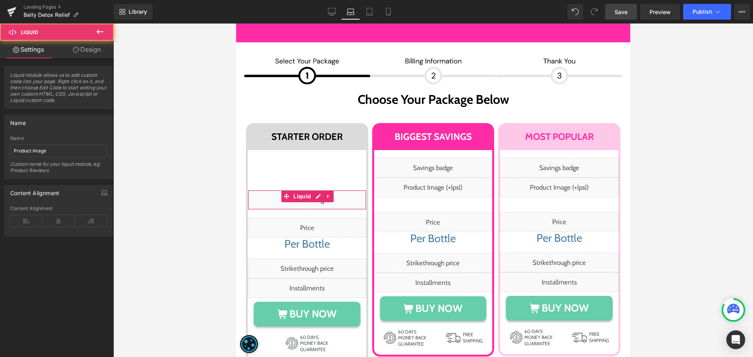
drag, startPoint x: 82, startPoint y: 52, endPoint x: 72, endPoint y: 62, distance: 13.9
click at [82, 52] on link "Design" at bounding box center [86, 50] width 57 height 18
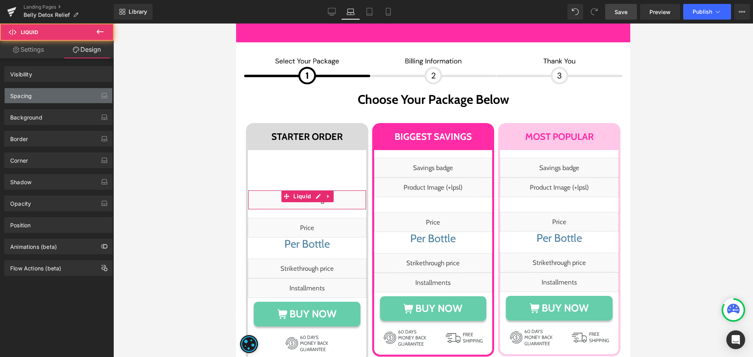
click at [43, 95] on div "Spacing" at bounding box center [59, 95] width 108 height 15
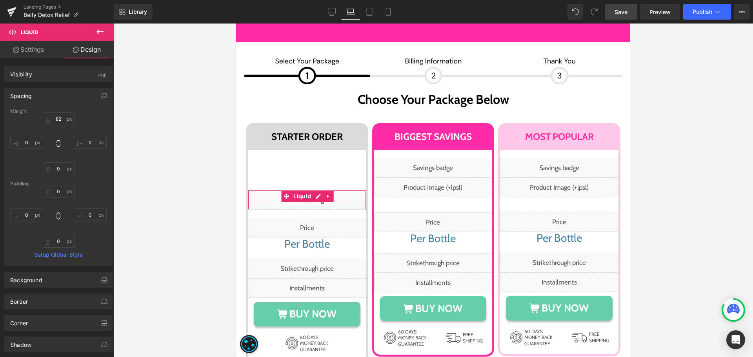
click at [52, 112] on div "Margin" at bounding box center [58, 111] width 97 height 5
click at [56, 117] on input "text" at bounding box center [58, 119] width 33 height 13
type input "5"
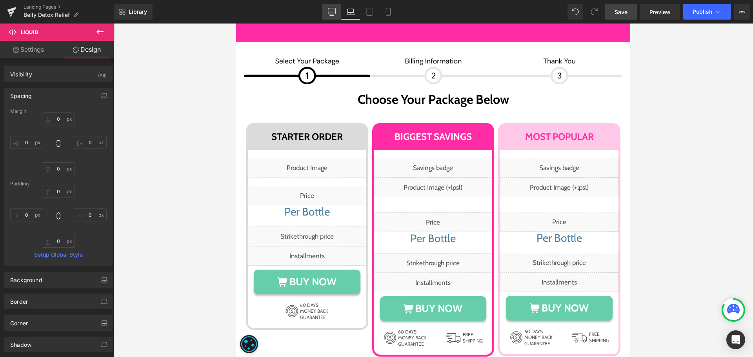
drag, startPoint x: 340, startPoint y: 15, endPoint x: 43, endPoint y: 103, distance: 310.0
click at [340, 15] on link "Desktop" at bounding box center [332, 12] width 19 height 16
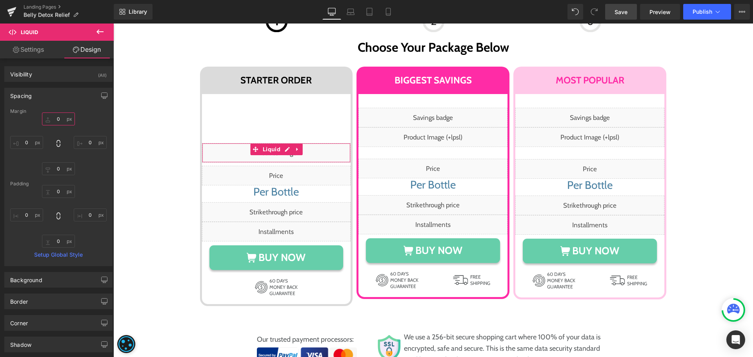
scroll to position [4239, 0]
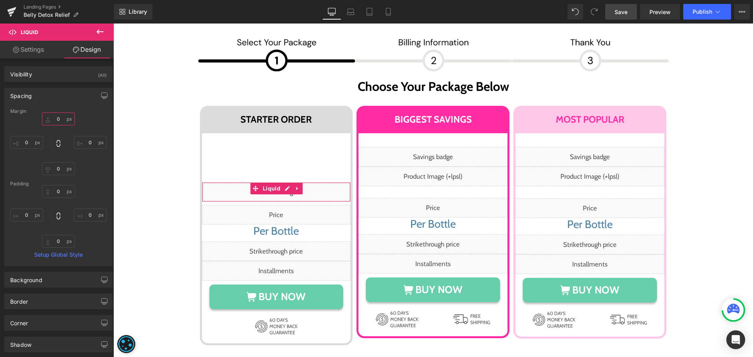
click at [57, 121] on input "text" at bounding box center [58, 119] width 33 height 13
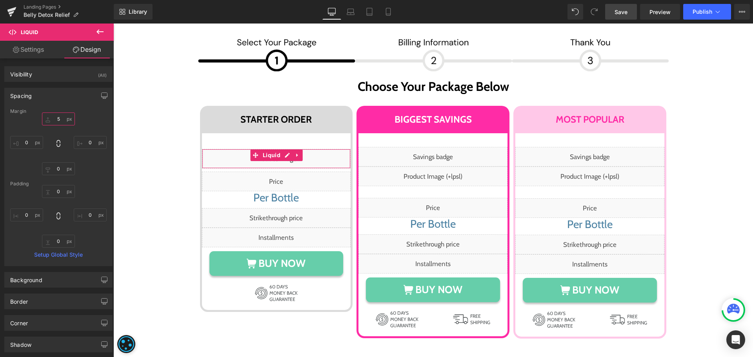
type input "50"
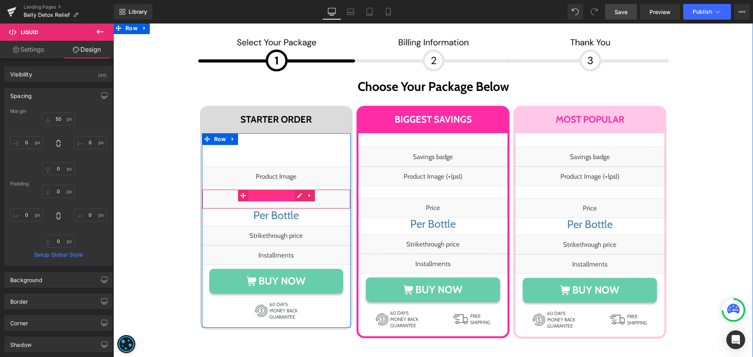
click at [273, 190] on span "Liquid" at bounding box center [271, 196] width 46 height 12
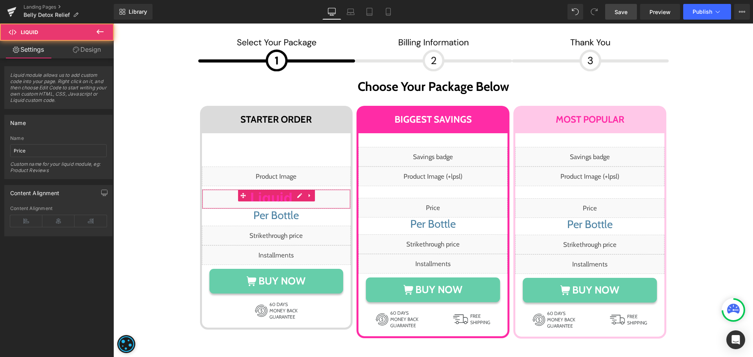
click at [92, 43] on link "Design" at bounding box center [86, 50] width 57 height 18
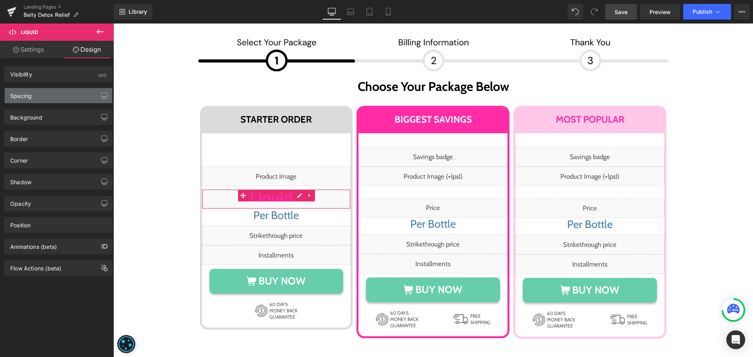
click at [41, 98] on div "Spacing" at bounding box center [59, 95] width 108 height 15
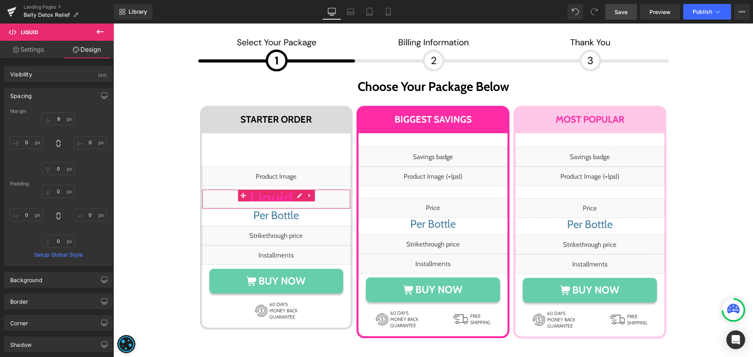
click at [60, 113] on div "Margin" at bounding box center [58, 111] width 97 height 5
click at [59, 117] on input "text" at bounding box center [58, 119] width 33 height 13
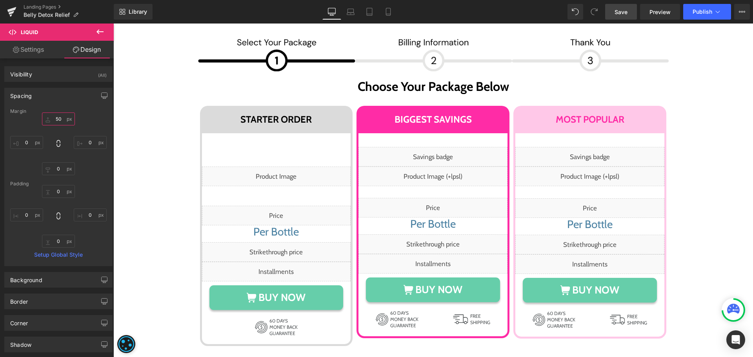
type input "50"
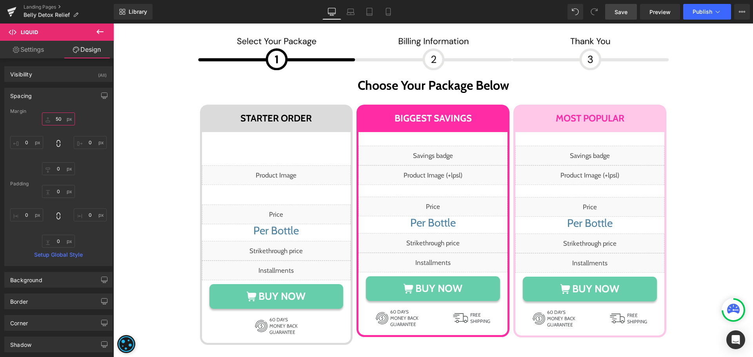
scroll to position [4160, 0]
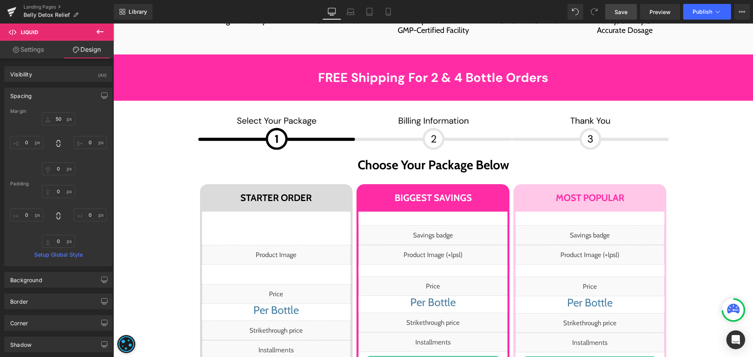
click at [106, 27] on button at bounding box center [99, 32] width 27 height 17
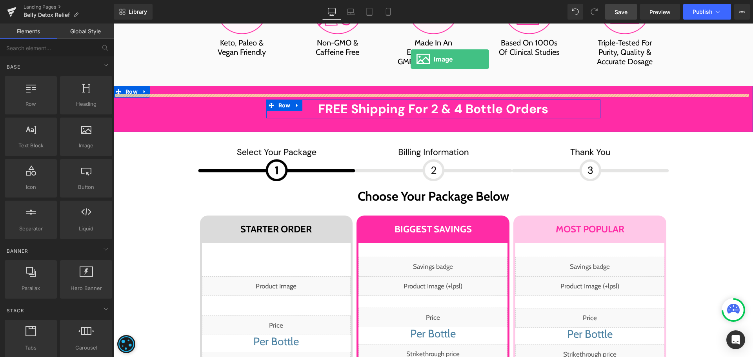
scroll to position [4074, 0]
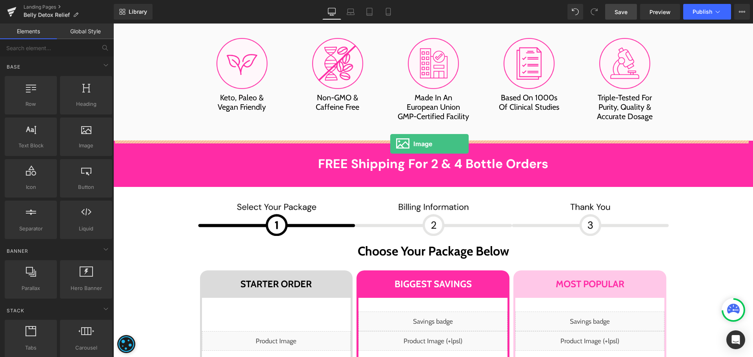
drag, startPoint x: 204, startPoint y: 163, endPoint x: 390, endPoint y: 144, distance: 186.9
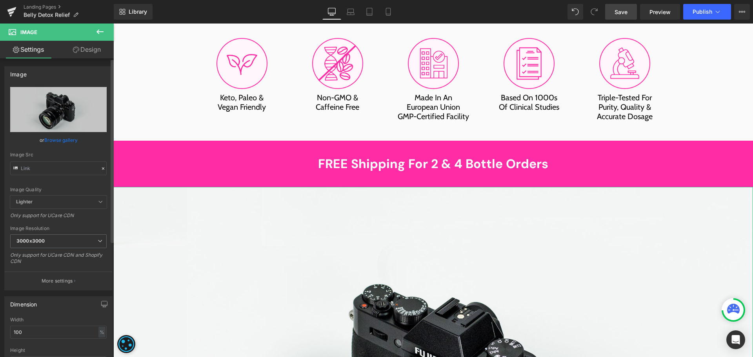
click at [76, 135] on link "Browse gallery" at bounding box center [60, 140] width 33 height 14
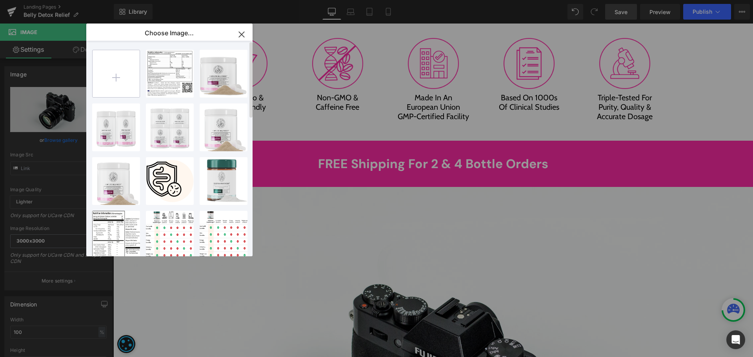
click at [118, 77] on input "file" at bounding box center [116, 73] width 47 height 47
type input "C:\fakepath\_K8A9606 1 (3).png"
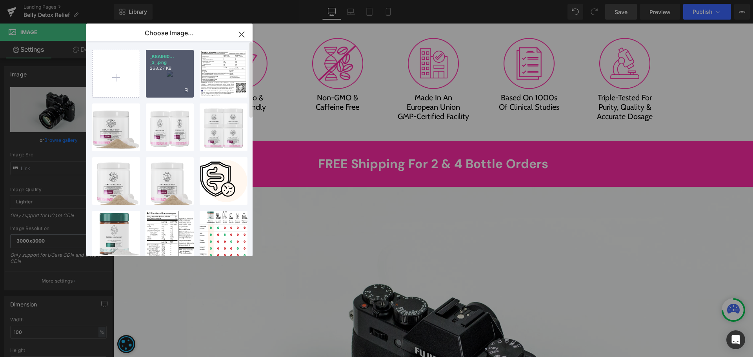
click at [179, 82] on div "_K8A960... _3_.png 268.27 KB" at bounding box center [170, 74] width 48 height 48
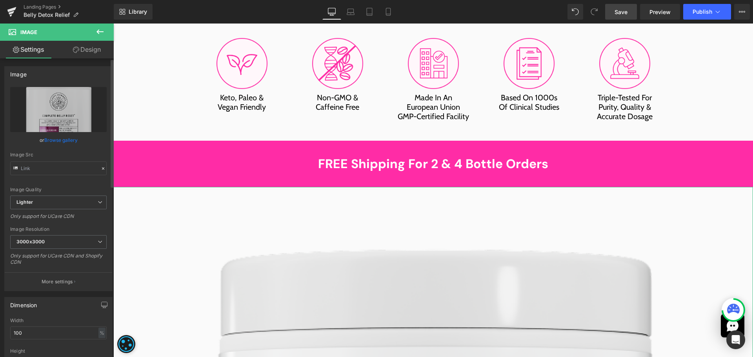
click at [50, 143] on link "Browse gallery" at bounding box center [60, 140] width 33 height 14
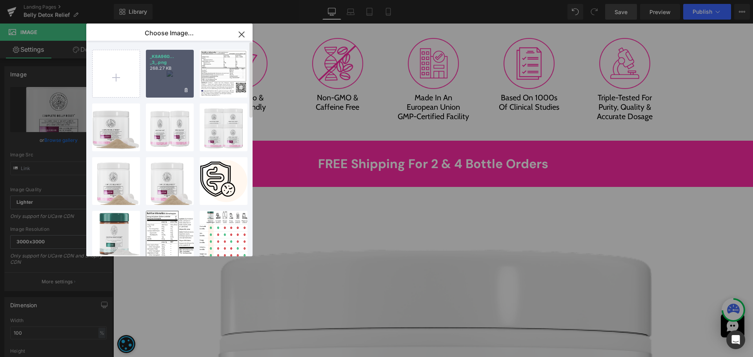
click at [175, 79] on div "_K8A960... _3_.png 268.27 KB" at bounding box center [170, 74] width 48 height 48
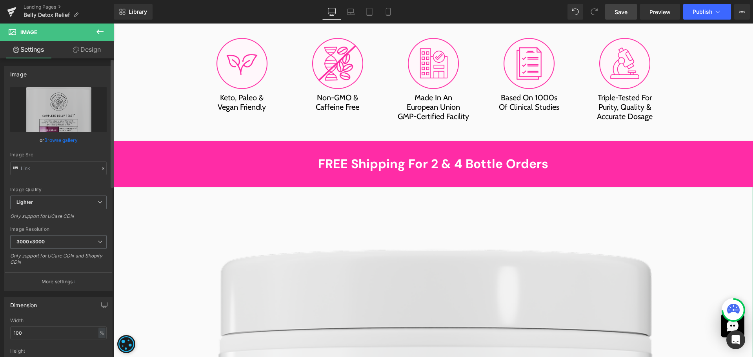
click at [69, 177] on div "Image Quality Lighter Lightest Lighter Lighter Lightest Only support for UCare …" at bounding box center [58, 141] width 97 height 109
click at [63, 167] on input "text" at bounding box center [58, 169] width 97 height 14
type input "https://ucarecdn.com/537278b5-77f2-45d9-be53-b9280a09d208/-/format/auto/-/previ…"
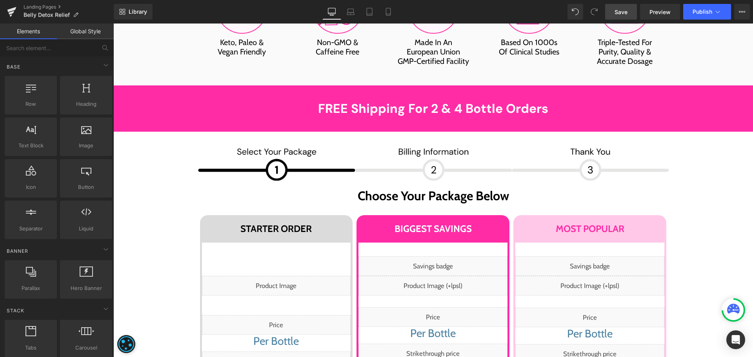
scroll to position [4153, 0]
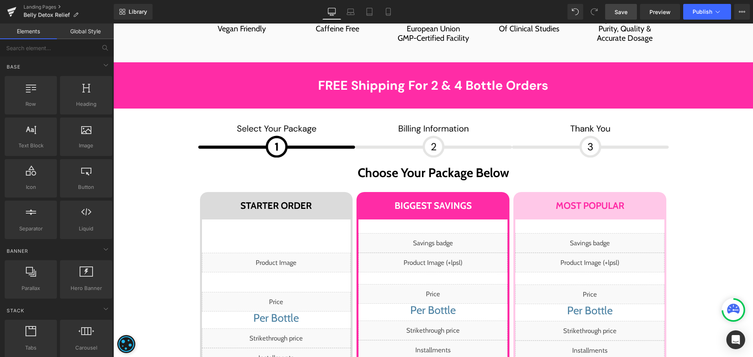
click at [280, 253] on div "Liquid" at bounding box center [276, 263] width 149 height 20
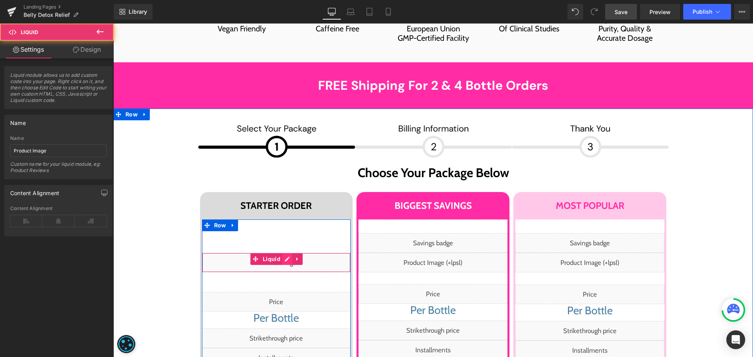
click at [281, 253] on div "Liquid" at bounding box center [276, 263] width 149 height 20
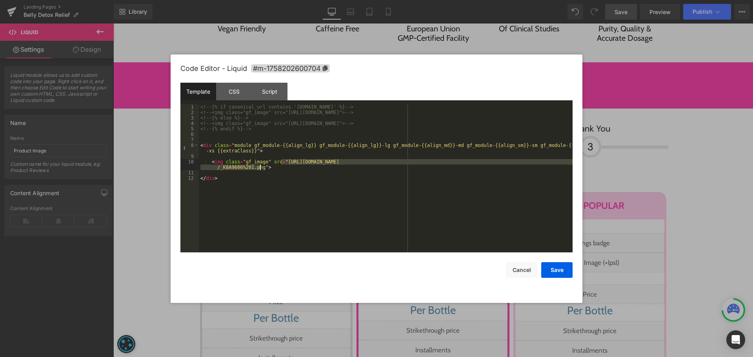
drag, startPoint x: 281, startPoint y: 161, endPoint x: 261, endPoint y: 167, distance: 20.4
click at [261, 167] on div "<!-- {% if canonical_url contains 'ca.happymammoth.com' %} --> <!-- <img class=…" at bounding box center [386, 183] width 374 height 159
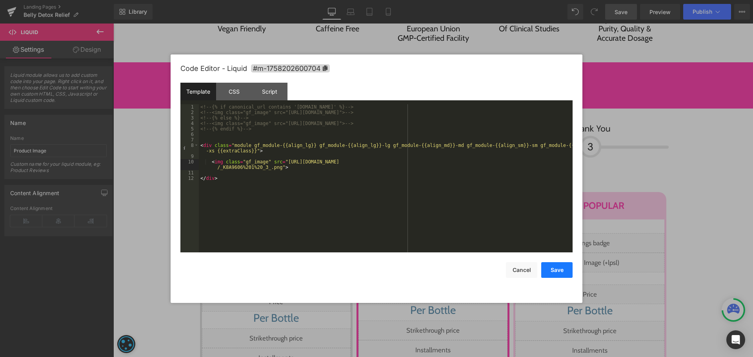
click at [553, 269] on button "Save" at bounding box center [556, 270] width 31 height 16
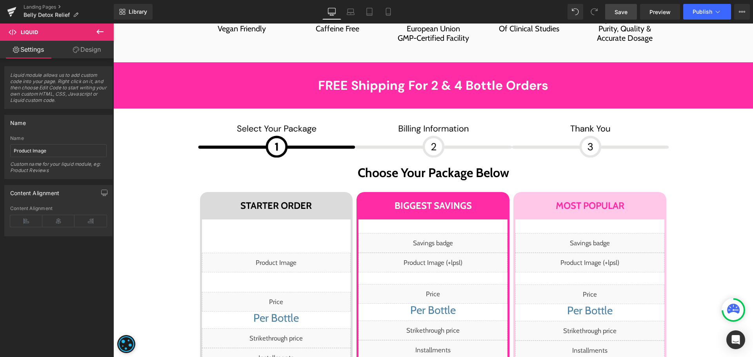
click at [629, 9] on link "Save" at bounding box center [621, 12] width 32 height 16
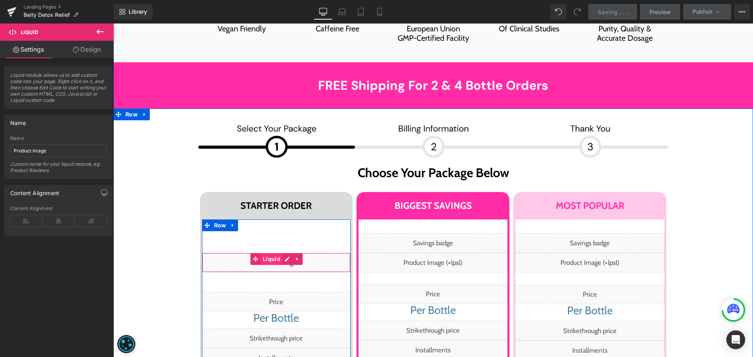
click at [270, 253] on span "Liquid" at bounding box center [272, 259] width 22 height 12
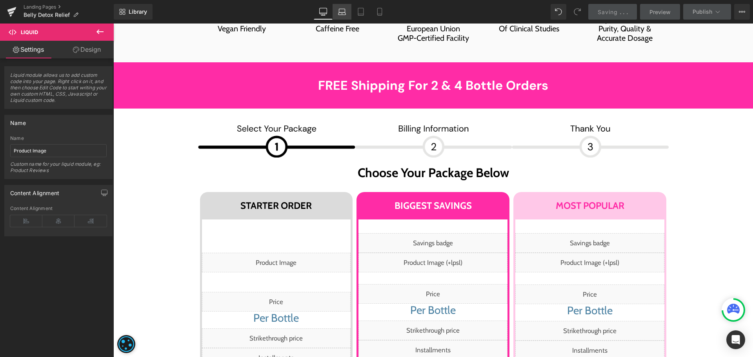
click at [342, 11] on icon at bounding box center [342, 12] width 8 height 8
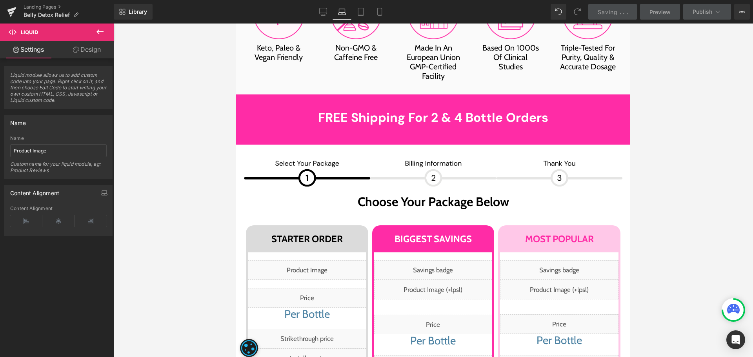
scroll to position [4184, 0]
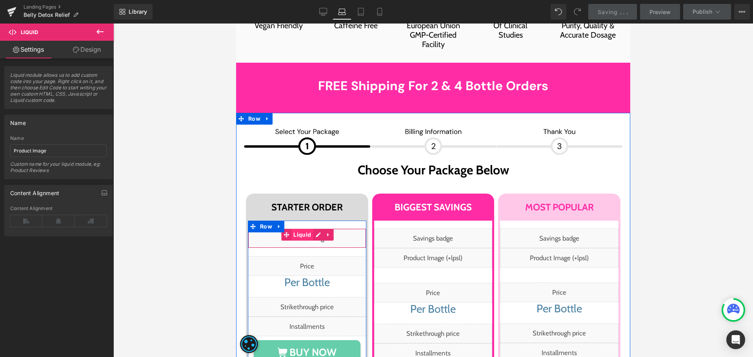
click at [298, 229] on span "Liquid" at bounding box center [303, 235] width 22 height 12
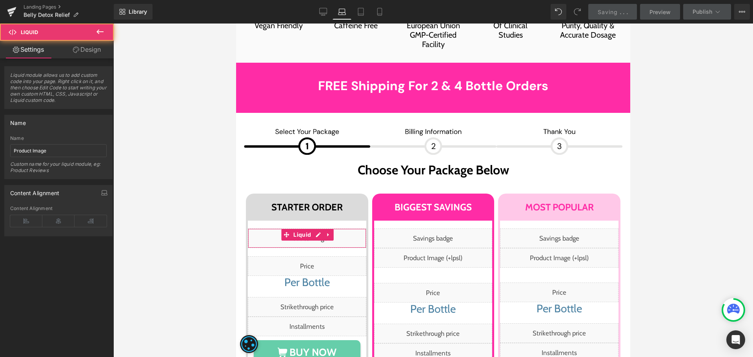
click at [75, 47] on icon at bounding box center [76, 50] width 6 height 6
click at [0, 0] on div "Spacing" at bounding box center [0, 0] width 0 height 0
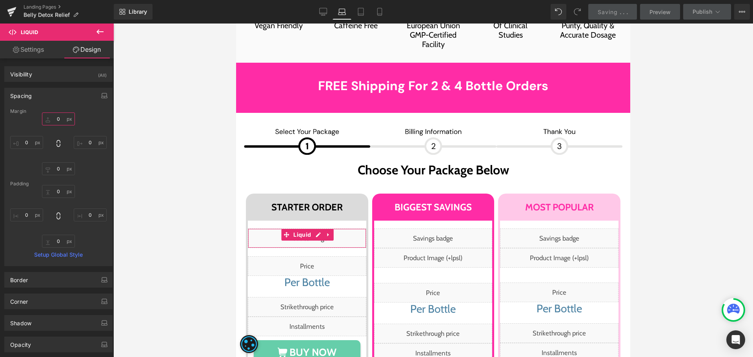
click at [57, 118] on input "text" at bounding box center [58, 119] width 33 height 13
type input "5"
type input "50"
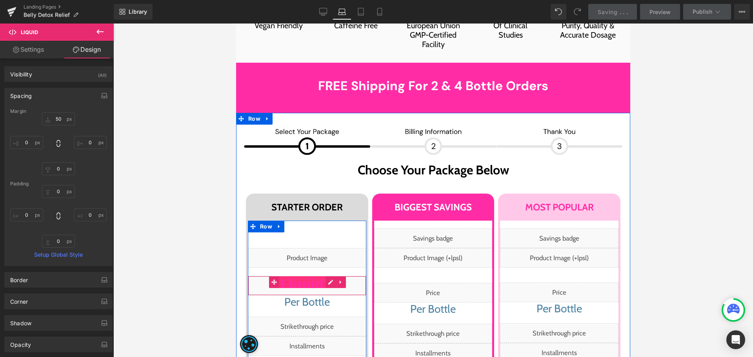
click at [310, 277] on span "Liquid" at bounding box center [302, 283] width 46 height 12
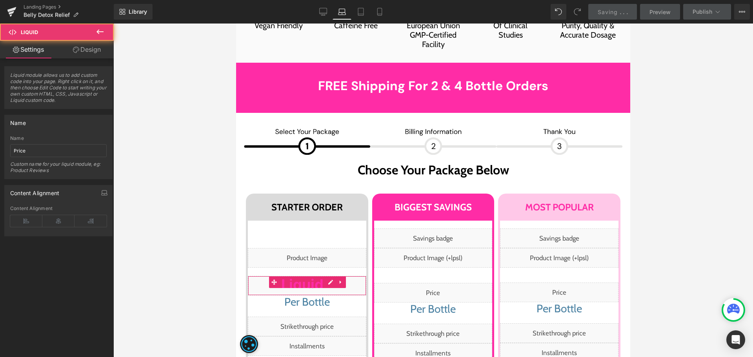
drag, startPoint x: 78, startPoint y: 51, endPoint x: 67, endPoint y: 64, distance: 17.0
click at [79, 51] on link "Design" at bounding box center [86, 50] width 57 height 18
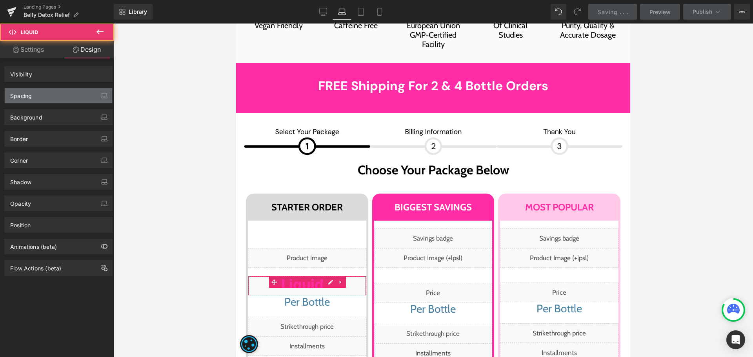
click at [33, 92] on div "Spacing" at bounding box center [59, 95] width 108 height 15
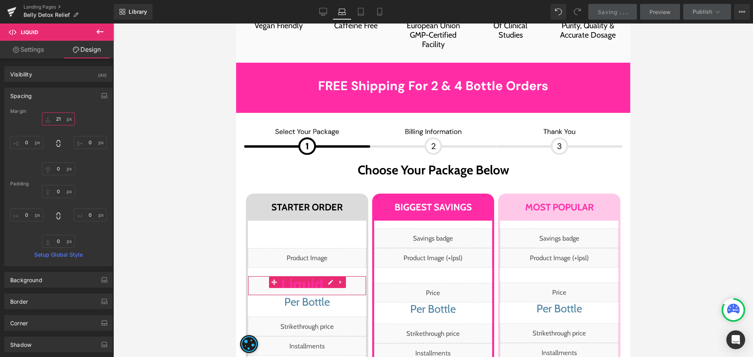
click at [58, 120] on input "text" at bounding box center [58, 119] width 33 height 13
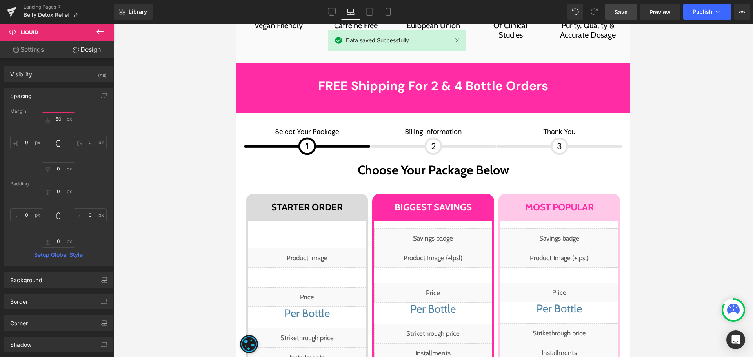
type input "50"
drag, startPoint x: 622, startPoint y: 9, endPoint x: 392, endPoint y: 30, distance: 231.3
click at [622, 9] on span "Save" at bounding box center [621, 12] width 13 height 8
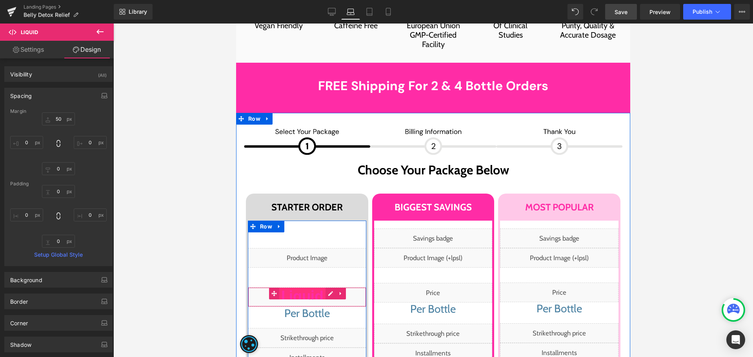
click at [306, 288] on span "Liquid" at bounding box center [302, 294] width 46 height 12
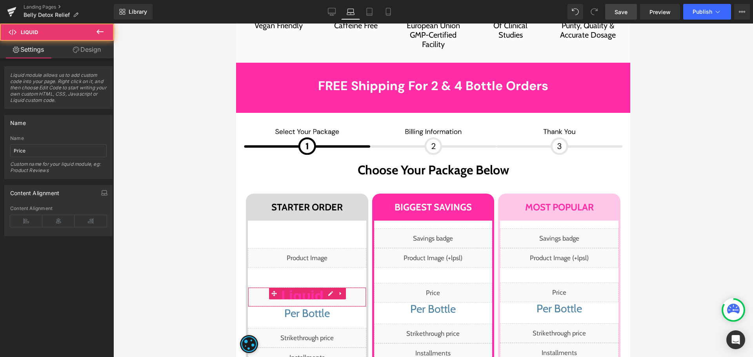
click at [91, 42] on link "Design" at bounding box center [86, 50] width 57 height 18
click at [0, 0] on div "Spacing" at bounding box center [0, 0] width 0 height 0
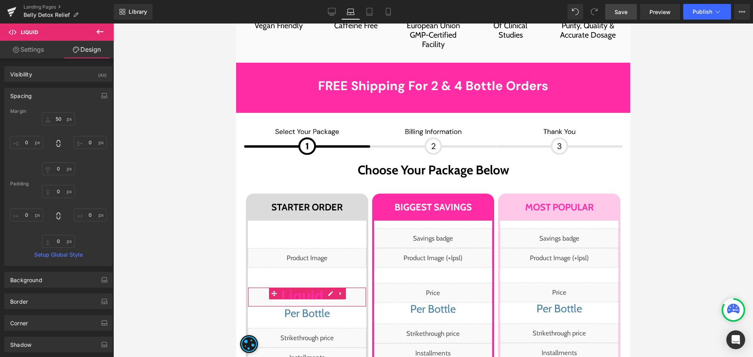
click at [60, 112] on div "Margin" at bounding box center [58, 111] width 97 height 5
click at [60, 116] on input "text" at bounding box center [58, 119] width 33 height 13
type input "54"
click at [621, 9] on span "Save" at bounding box center [621, 12] width 13 height 8
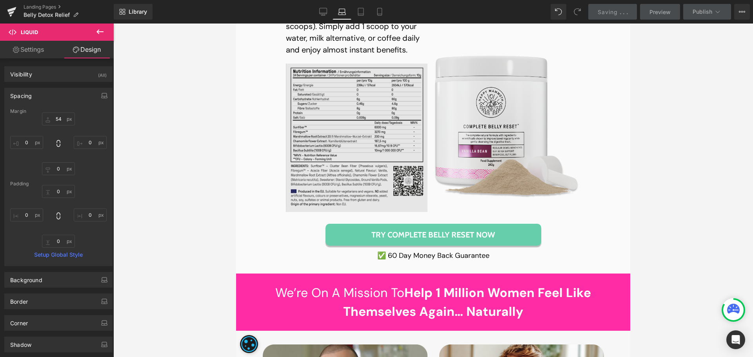
scroll to position [5361, 0]
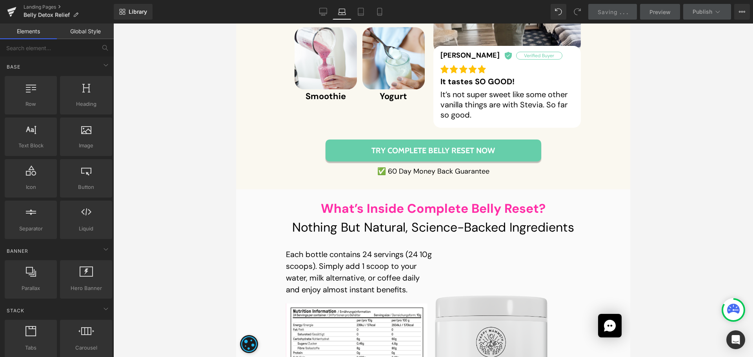
click at [235, 190] on div at bounding box center [433, 191] width 640 height 334
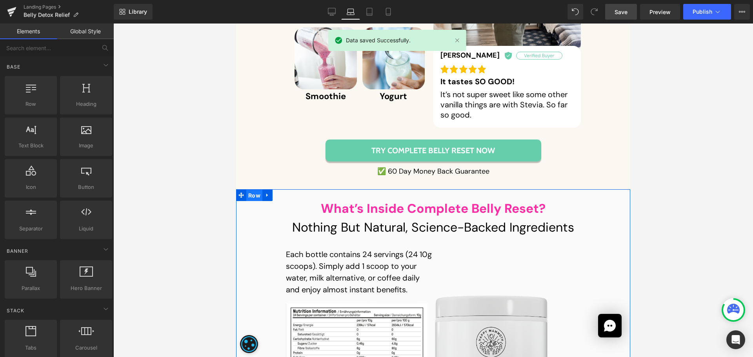
click at [254, 190] on span "Row" at bounding box center [254, 196] width 16 height 12
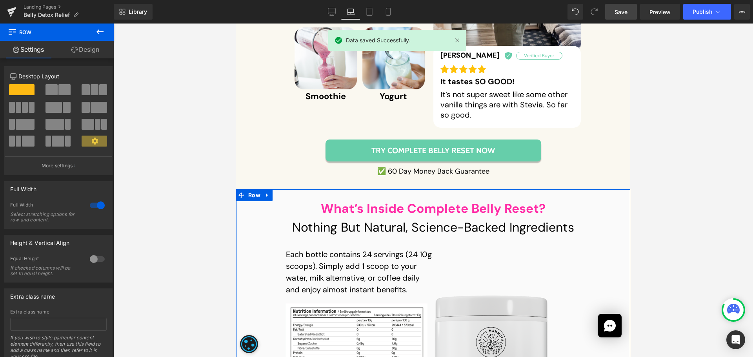
click at [74, 44] on link "Design" at bounding box center [85, 50] width 57 height 18
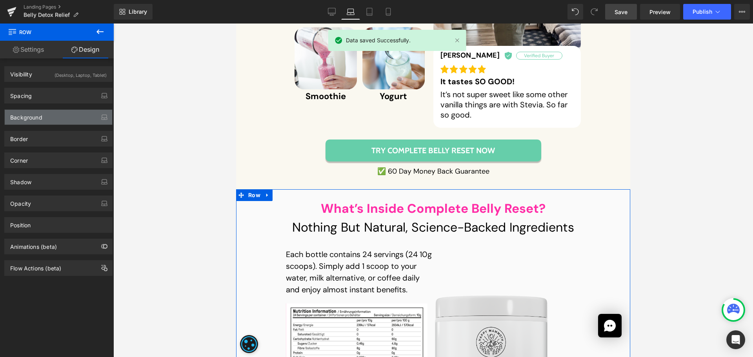
click at [31, 119] on div "Background" at bounding box center [26, 115] width 32 height 11
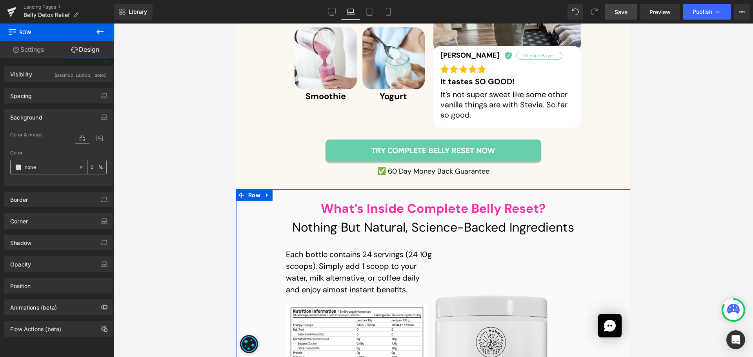
click at [55, 160] on div at bounding box center [45, 167] width 68 height 14
click at [45, 169] on input "text" at bounding box center [50, 167] width 50 height 9
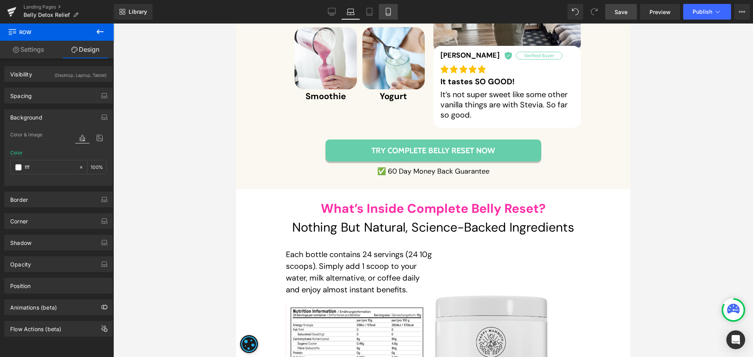
type input "fff"
click at [395, 13] on link "Mobile" at bounding box center [388, 12] width 19 height 16
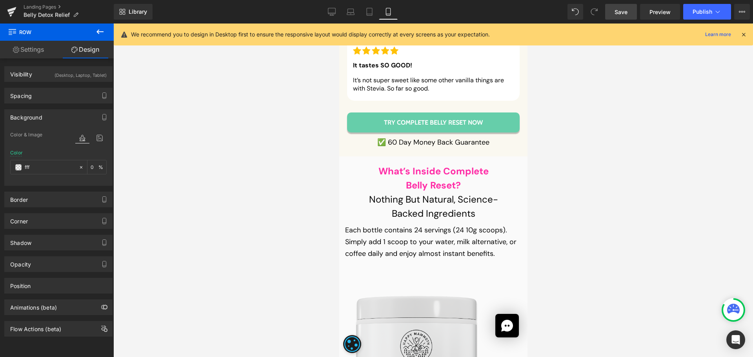
scroll to position [8239, 0]
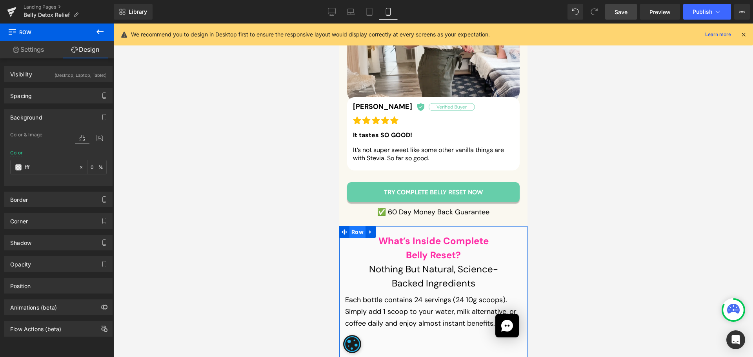
click at [351, 226] on span "Row" at bounding box center [357, 232] width 16 height 12
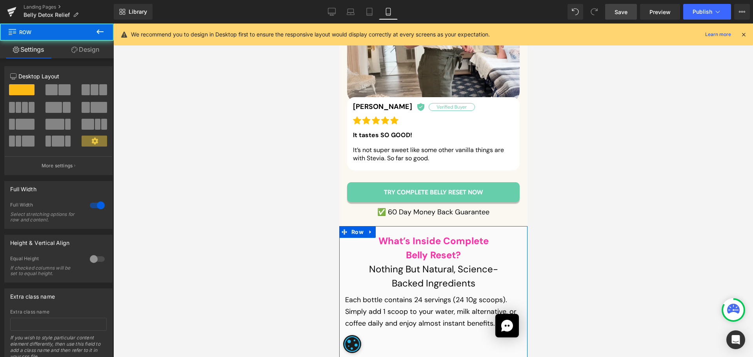
click at [77, 50] on link "Design" at bounding box center [85, 50] width 57 height 18
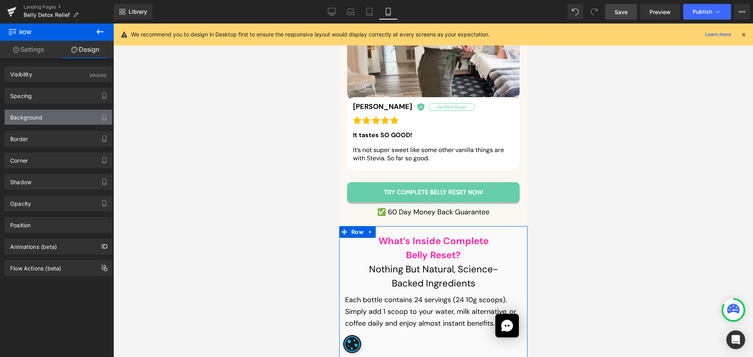
click at [40, 115] on div "Background" at bounding box center [26, 115] width 32 height 11
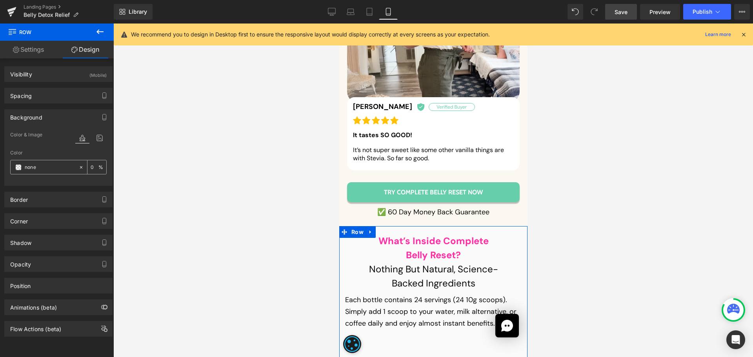
click at [33, 162] on div at bounding box center [45, 167] width 68 height 14
click at [36, 167] on input "text" at bounding box center [50, 167] width 50 height 9
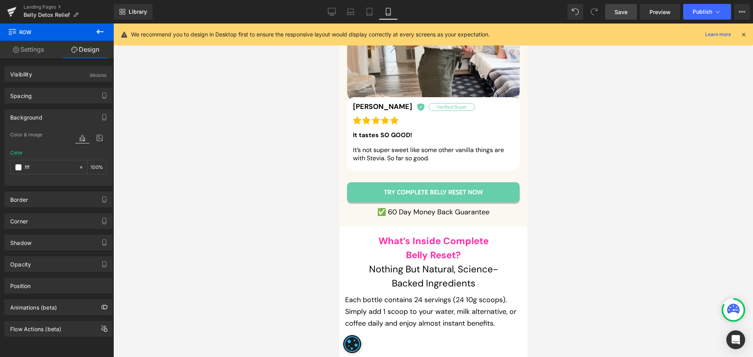
type input "fff"
drag, startPoint x: 617, startPoint y: 12, endPoint x: 89, endPoint y: 58, distance: 529.7
click at [617, 12] on span "Save" at bounding box center [621, 12] width 13 height 8
